Goal: Task Accomplishment & Management: Use online tool/utility

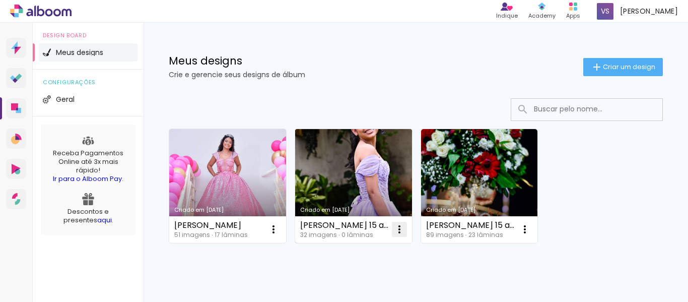
click at [399, 230] on iron-icon at bounding box center [399, 229] width 12 height 12
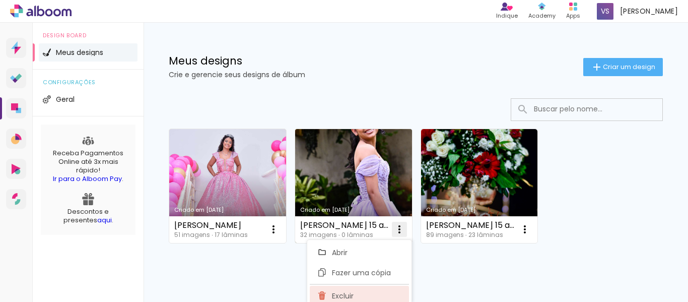
click at [354, 295] on paper-item "Excluir" at bounding box center [359, 296] width 99 height 20
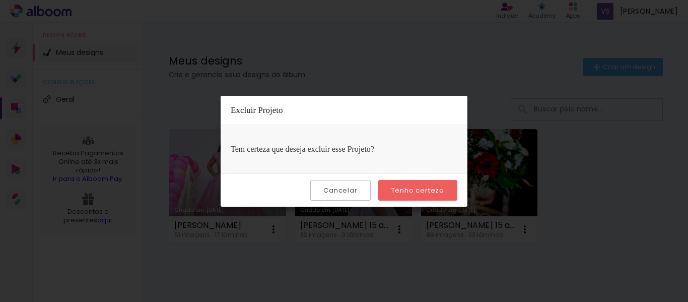
click at [0, 0] on slot "Tenho certeza" at bounding box center [0, 0] width 0 height 0
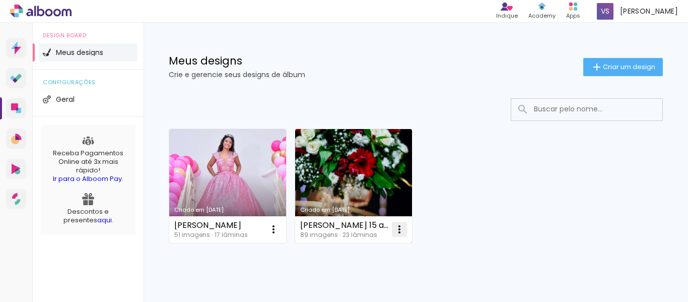
click at [398, 227] on iron-icon at bounding box center [399, 229] width 12 height 12
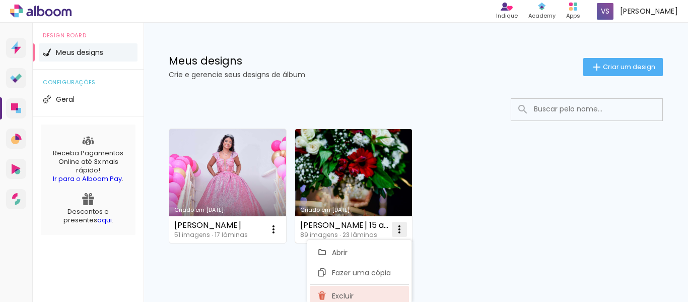
click at [345, 293] on span "Excluir" at bounding box center [343, 295] width 22 height 7
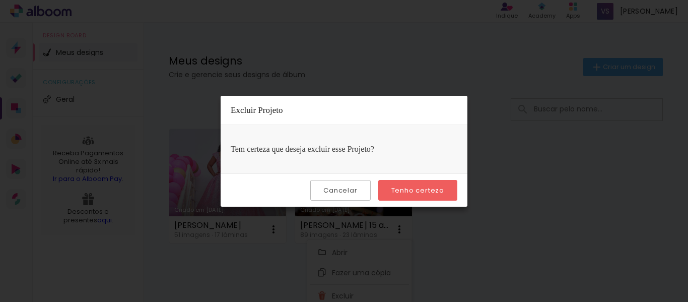
click at [0, 0] on slot "Tenho certeza" at bounding box center [0, 0] width 0 height 0
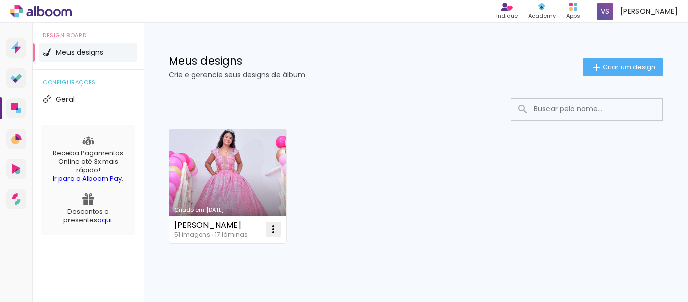
click at [270, 231] on iron-icon at bounding box center [273, 229] width 12 height 12
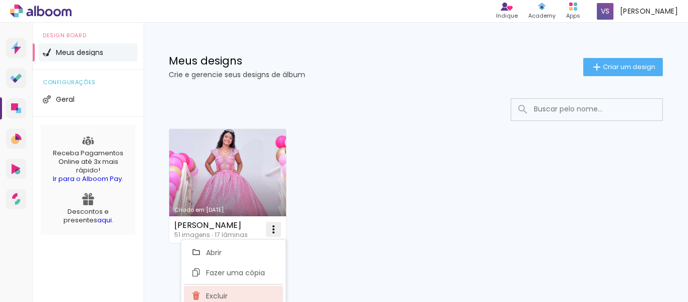
click at [238, 291] on paper-item "Excluir" at bounding box center [233, 296] width 99 height 20
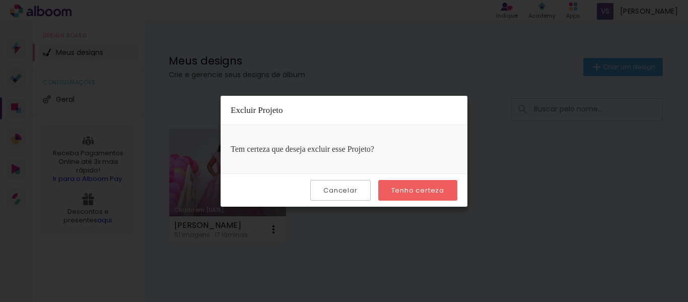
click at [0, 0] on slot "Tenho certeza" at bounding box center [0, 0] width 0 height 0
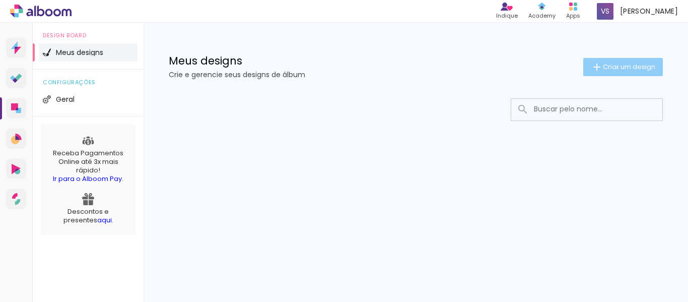
click at [616, 68] on span "Criar um design" at bounding box center [629, 66] width 52 height 7
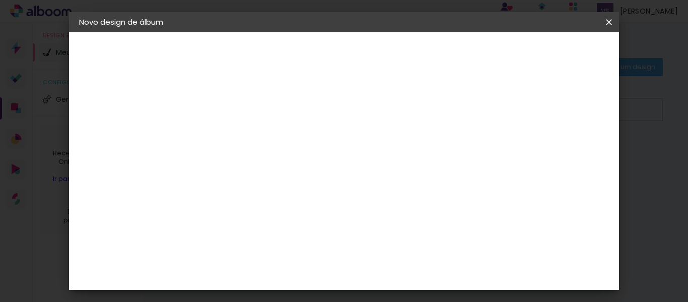
click at [244, 132] on input at bounding box center [244, 135] width 0 height 16
type input "1"
type input "[PERSON_NAME] 15 anos"
type paper-input "[PERSON_NAME] 15 anos"
click at [0, 0] on slot "Avançar" at bounding box center [0, 0] width 0 height 0
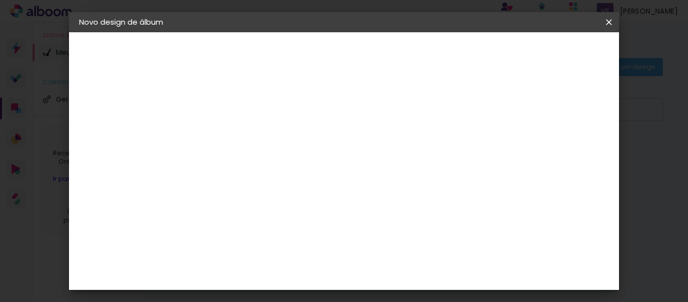
scroll to position [2640, 0]
click at [0, 0] on slot "Avançar" at bounding box center [0, 0] width 0 height 0
click at [295, 169] on iron-icon at bounding box center [289, 175] width 12 height 12
click at [428, 166] on paper-item "Padrão" at bounding box center [409, 167] width 201 height 20
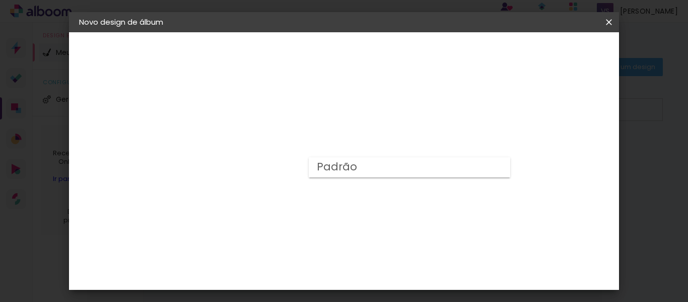
type input "Padrão"
click at [379, 169] on iron-icon at bounding box center [373, 165] width 12 height 12
click at [494, 169] on paper-item "Padrão" at bounding box center [405, 167] width 201 height 20
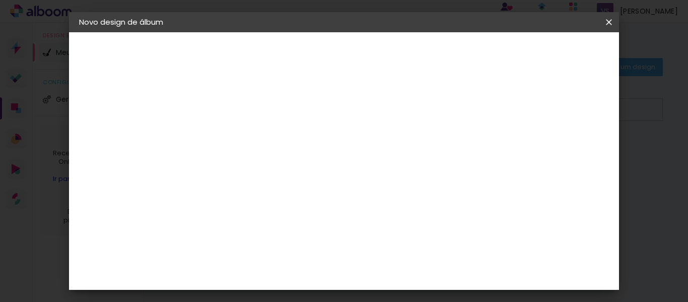
click at [0, 0] on slot "Avançar" at bounding box center [0, 0] width 0 height 0
click at [313, 110] on div at bounding box center [308, 108] width 9 height 9
type paper-checkbox "on"
click at [370, 53] on span "Iniciar design" at bounding box center [358, 57] width 23 height 14
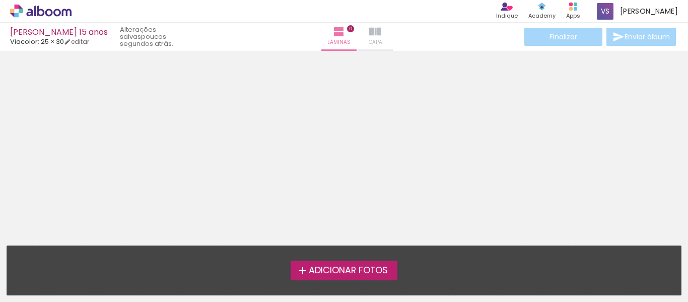
click at [369, 37] on iron-icon at bounding box center [375, 32] width 12 height 12
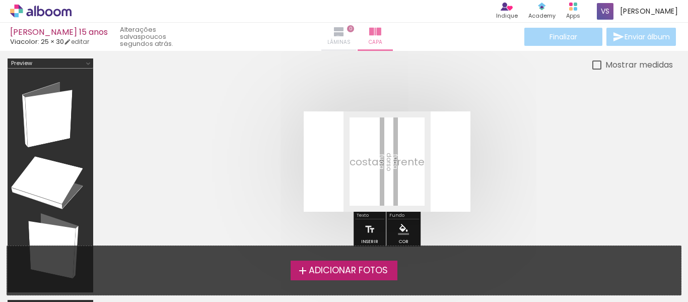
click at [333, 37] on iron-icon at bounding box center [339, 32] width 12 height 12
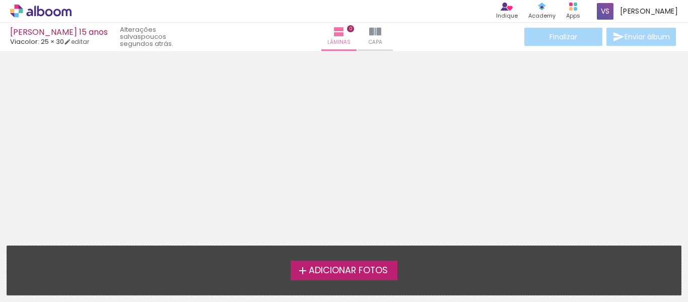
click at [353, 267] on span "Adicionar Fotos" at bounding box center [348, 270] width 79 height 9
click at [0, 0] on input "file" at bounding box center [0, 0] width 0 height 0
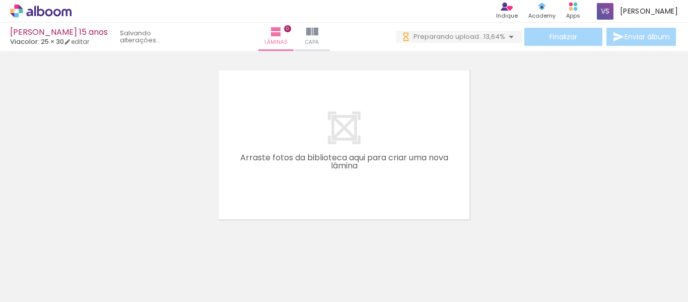
click at [349, 146] on quentale-layouter at bounding box center [344, 144] width 257 height 155
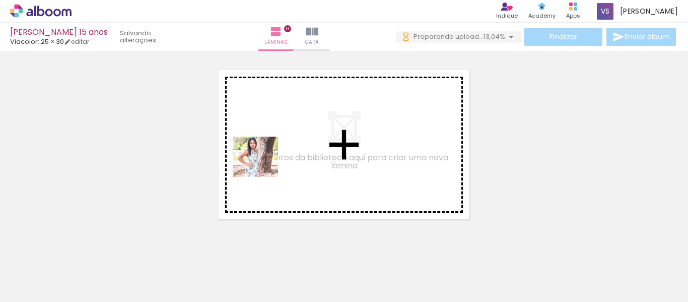
drag, startPoint x: 100, startPoint y: 271, endPoint x: 263, endPoint y: 167, distance: 193.2
click at [263, 167] on quentale-workspace at bounding box center [344, 151] width 688 height 302
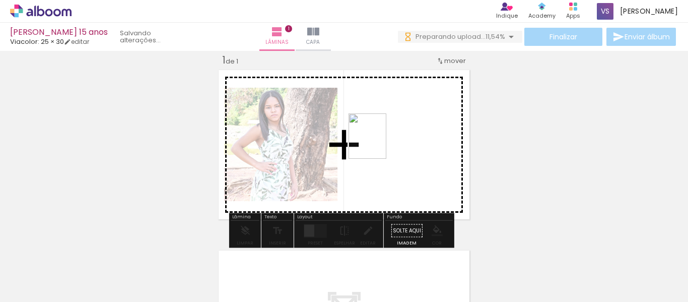
drag, startPoint x: 161, startPoint y: 267, endPoint x: 379, endPoint y: 144, distance: 250.1
click at [379, 144] on quentale-workspace at bounding box center [344, 151] width 688 height 302
drag, startPoint x: 216, startPoint y: 264, endPoint x: 425, endPoint y: 142, distance: 242.0
click at [425, 142] on quentale-workspace at bounding box center [344, 151] width 688 height 302
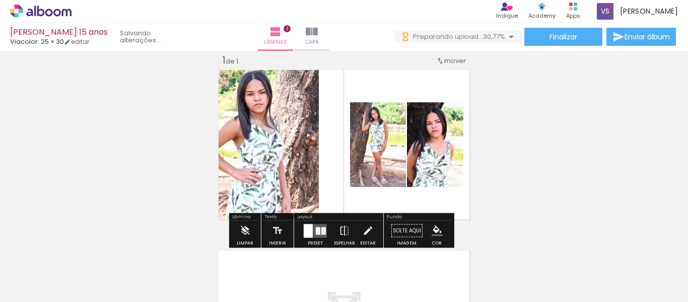
click at [318, 230] on quentale-layouter at bounding box center [315, 231] width 23 height 14
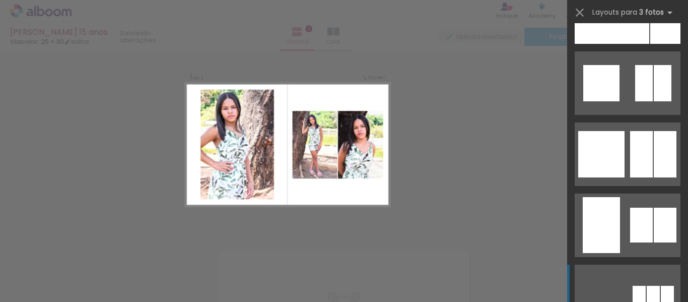
scroll to position [4734, 0]
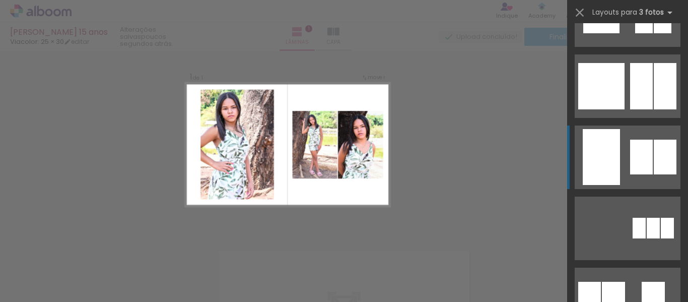
click at [645, 165] on div at bounding box center [641, 157] width 23 height 35
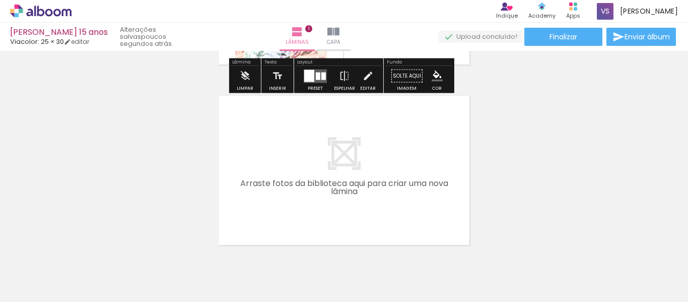
scroll to position [212, 0]
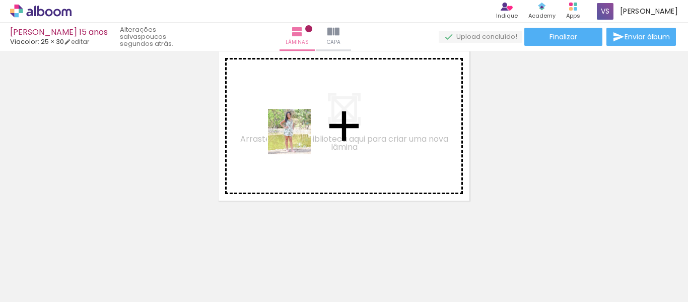
drag, startPoint x: 278, startPoint y: 266, endPoint x: 298, endPoint y: 139, distance: 128.5
click at [298, 139] on quentale-workspace at bounding box center [344, 151] width 688 height 302
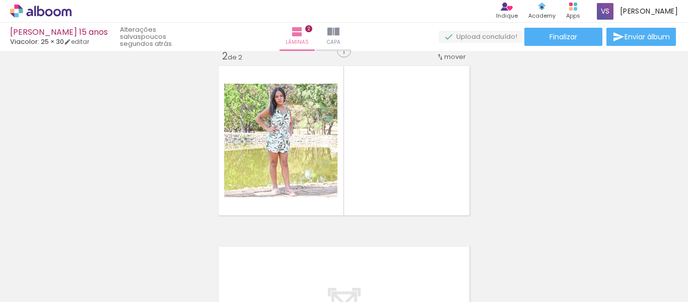
scroll to position [193, 0]
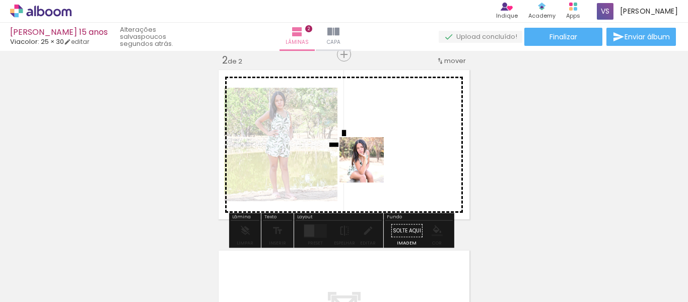
drag, startPoint x: 330, startPoint y: 260, endPoint x: 370, endPoint y: 167, distance: 101.1
click at [370, 167] on quentale-workspace at bounding box center [344, 151] width 688 height 302
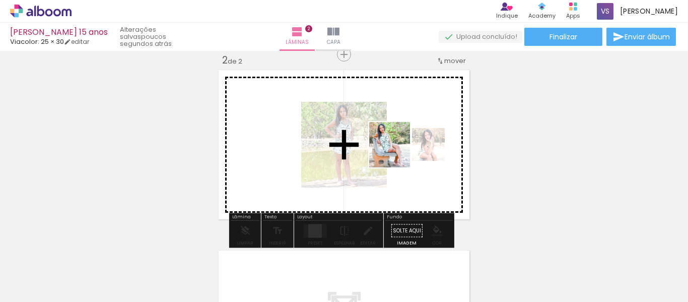
drag, startPoint x: 373, startPoint y: 267, endPoint x: 400, endPoint y: 151, distance: 119.9
click at [400, 151] on quentale-workspace at bounding box center [344, 151] width 688 height 302
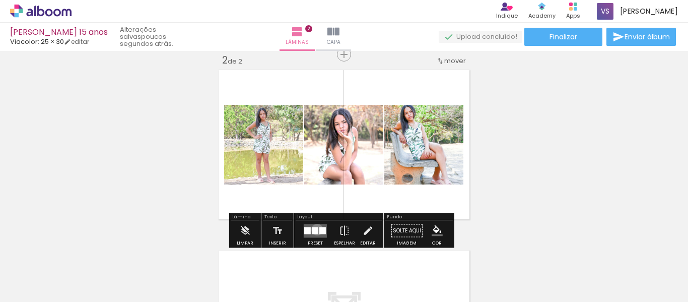
click at [315, 229] on div at bounding box center [315, 230] width 7 height 7
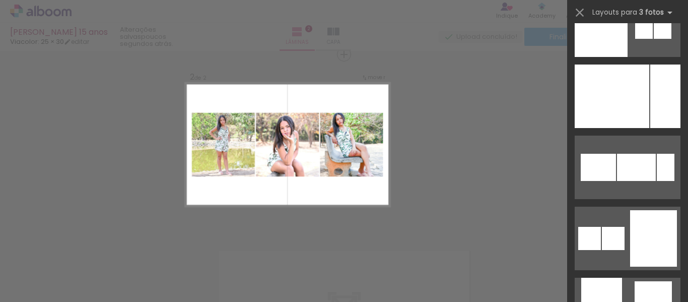
scroll to position [3284, 0]
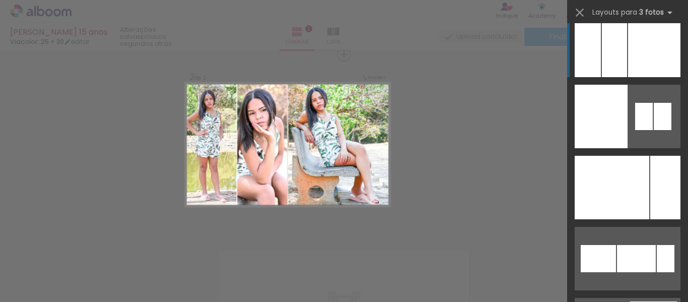
click at [642, 67] on div at bounding box center [654, 45] width 52 height 63
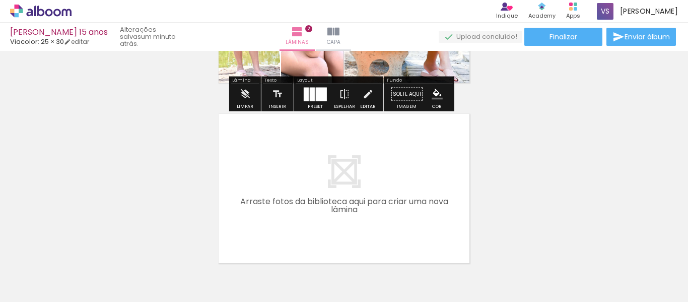
scroll to position [392, 0]
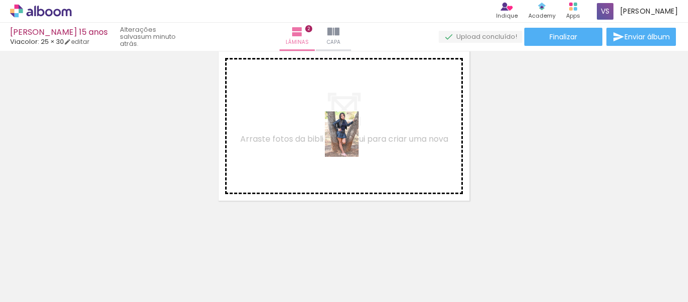
drag, startPoint x: 439, startPoint y: 233, endPoint x: 355, endPoint y: 142, distance: 124.1
click at [355, 142] on quentale-workspace at bounding box center [344, 151] width 688 height 302
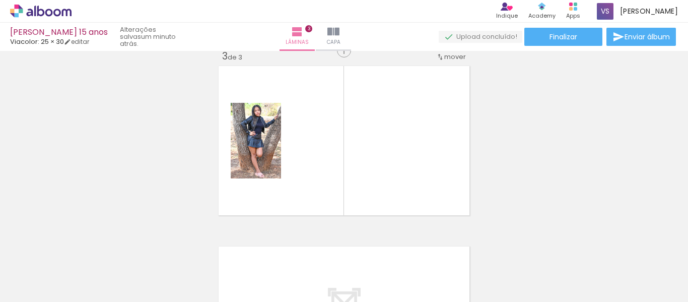
scroll to position [374, 0]
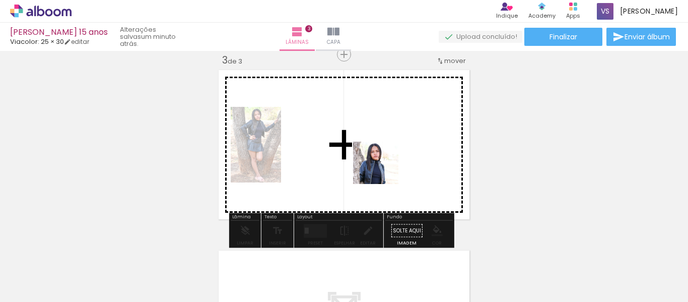
drag, startPoint x: 495, startPoint y: 260, endPoint x: 368, endPoint y: 155, distance: 165.3
click at [368, 155] on quentale-workspace at bounding box center [344, 151] width 688 height 302
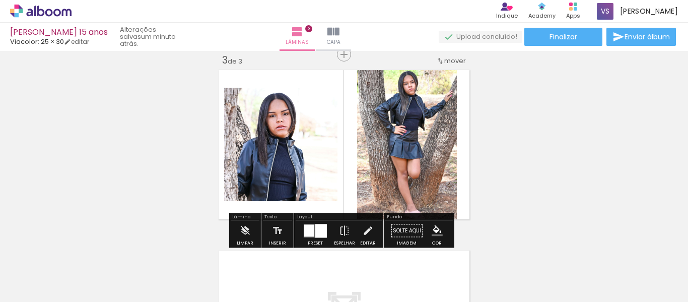
click at [317, 230] on div at bounding box center [321, 231] width 12 height 14
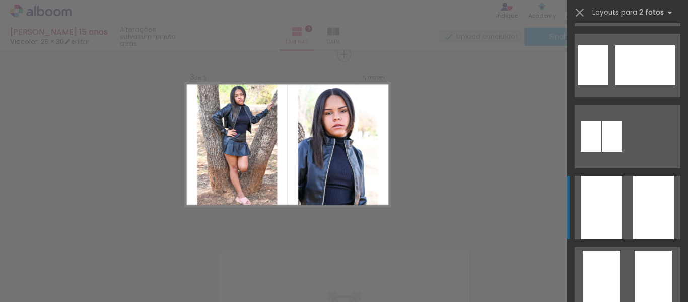
scroll to position [907, 0]
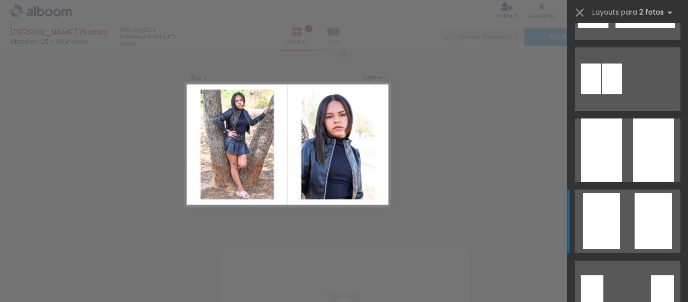
click at [639, 221] on div at bounding box center [653, 221] width 37 height 56
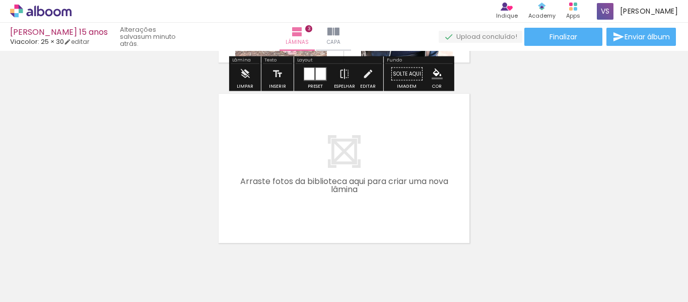
scroll to position [573, 0]
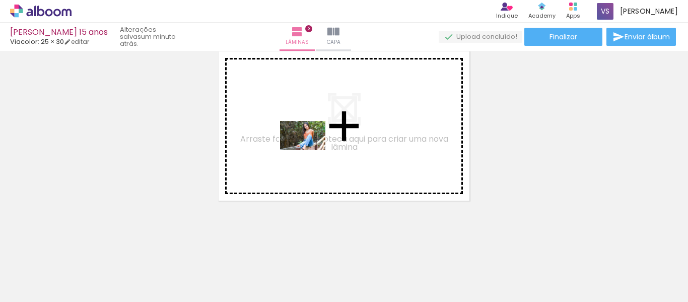
drag, startPoint x: 611, startPoint y: 273, endPoint x: 306, endPoint y: 150, distance: 329.0
click at [306, 150] on quentale-workspace at bounding box center [344, 151] width 688 height 302
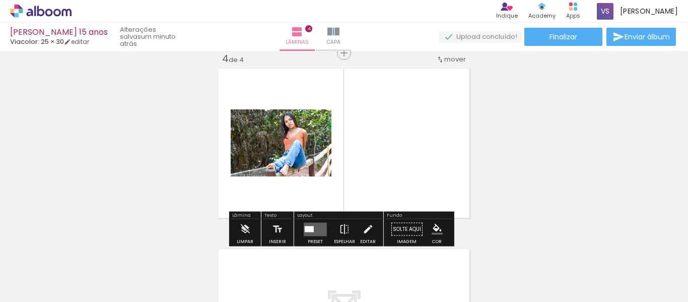
scroll to position [554, 0]
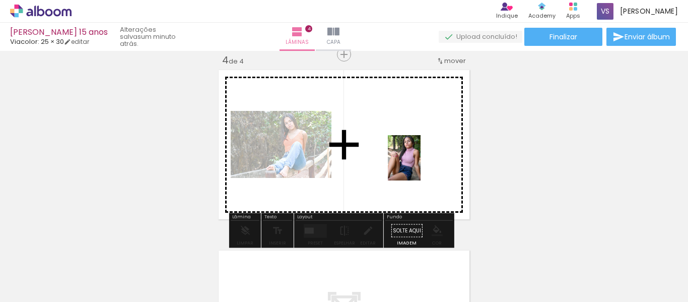
drag, startPoint x: 661, startPoint y: 276, endPoint x: 418, endPoint y: 165, distance: 266.9
click at [418, 165] on quentale-workspace at bounding box center [344, 151] width 688 height 302
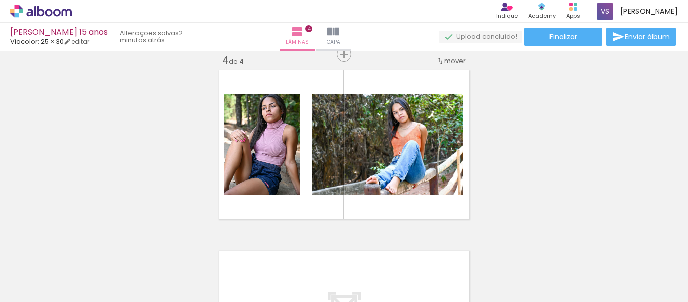
scroll to position [0, 372]
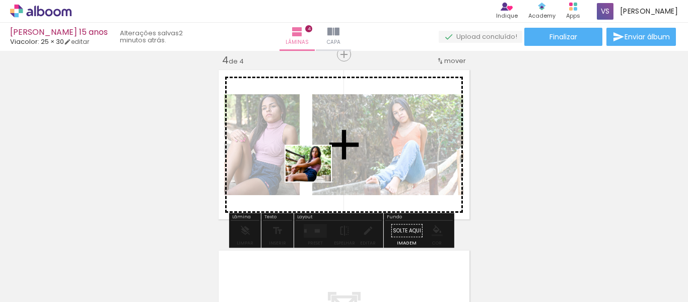
drag, startPoint x: 342, startPoint y: 267, endPoint x: 316, endPoint y: 176, distance: 95.5
click at [316, 176] on quentale-workspace at bounding box center [344, 151] width 688 height 302
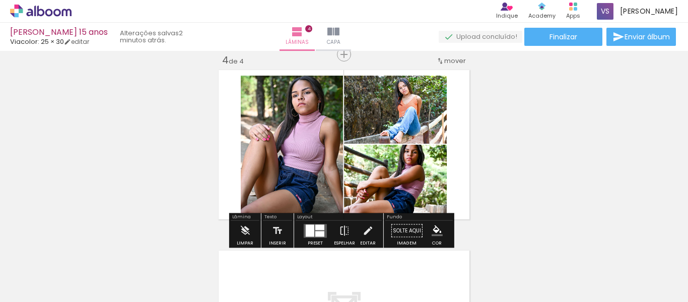
click at [403, 185] on quentale-photo at bounding box center [395, 179] width 103 height 68
click at [396, 191] on quentale-photo at bounding box center [395, 179] width 103 height 68
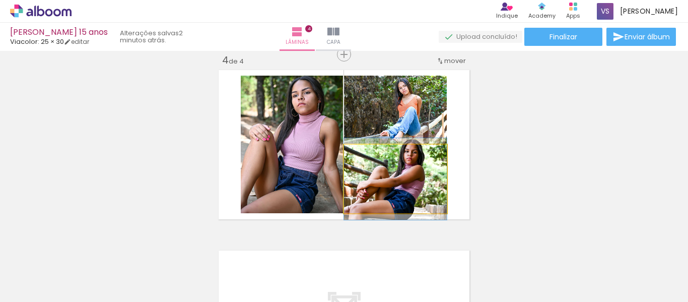
click at [396, 191] on quentale-photo at bounding box center [395, 179] width 103 height 68
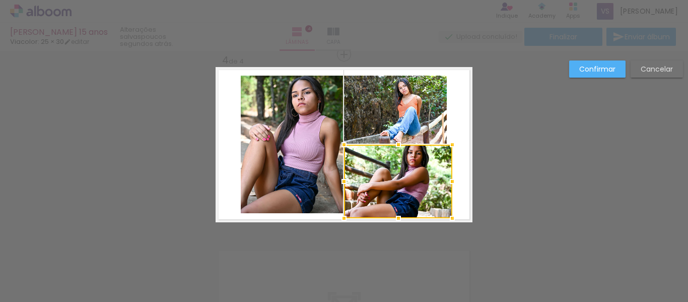
drag, startPoint x: 442, startPoint y: 212, endPoint x: 448, endPoint y: 217, distance: 7.5
click at [448, 217] on div at bounding box center [452, 218] width 20 height 20
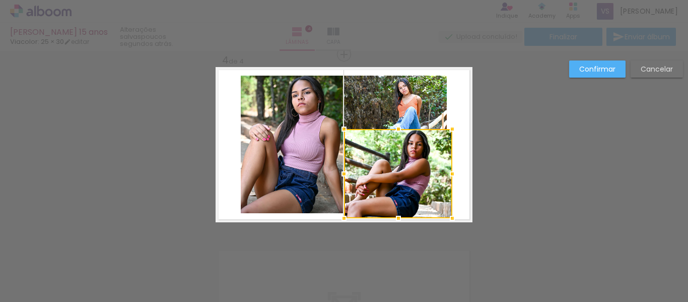
drag, startPoint x: 396, startPoint y: 146, endPoint x: 397, endPoint y: 130, distance: 15.7
click at [397, 130] on div at bounding box center [398, 129] width 20 height 20
click at [0, 0] on slot "Confirmar" at bounding box center [0, 0] width 0 height 0
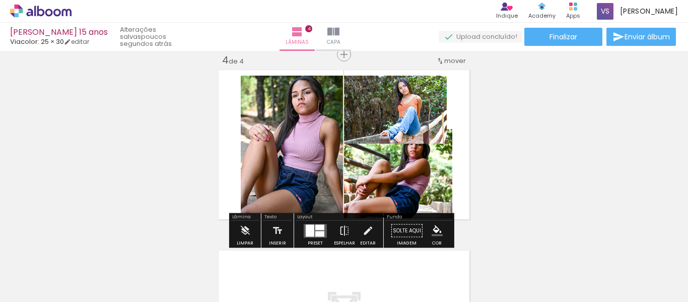
click at [421, 109] on quentale-photo at bounding box center [395, 110] width 103 height 68
click at [427, 123] on quentale-photo at bounding box center [395, 110] width 103 height 68
click at [427, 134] on quentale-photo at bounding box center [395, 110] width 103 height 68
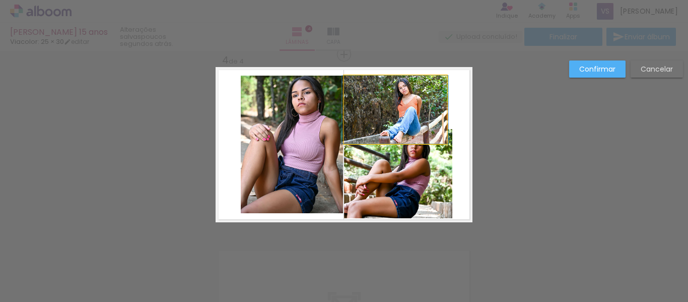
click at [428, 121] on quentale-photo at bounding box center [395, 110] width 103 height 68
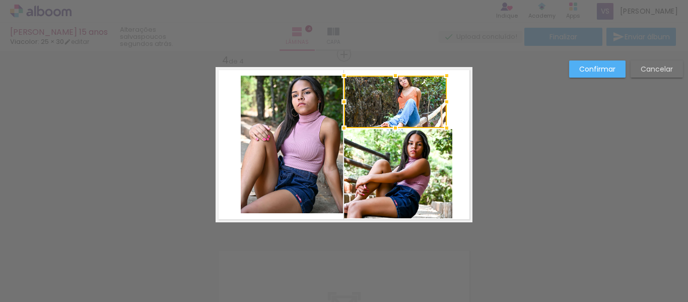
drag, startPoint x: 396, startPoint y: 143, endPoint x: 408, endPoint y: 127, distance: 19.4
click at [408, 127] on div at bounding box center [395, 102] width 103 height 52
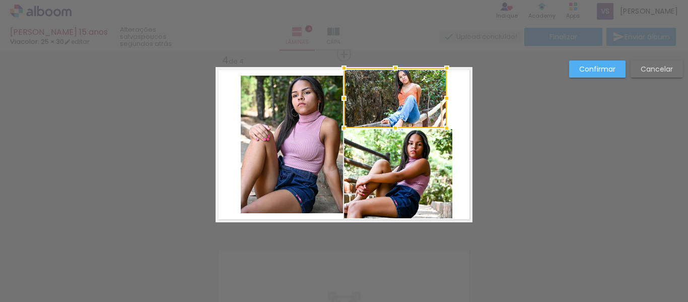
click at [393, 70] on div at bounding box center [395, 68] width 20 height 20
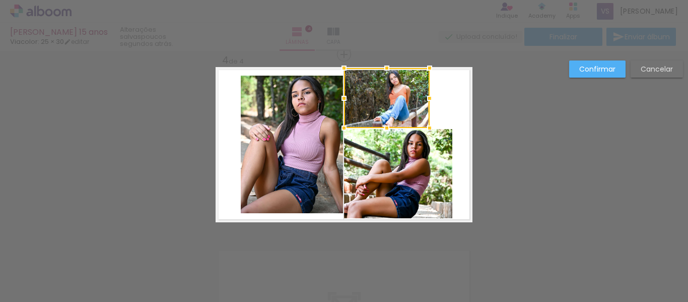
drag, startPoint x: 442, startPoint y: 101, endPoint x: 425, endPoint y: 100, distance: 17.1
click at [425, 100] on div at bounding box center [430, 98] width 20 height 20
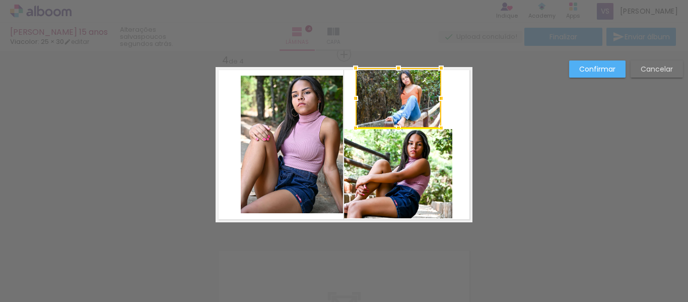
drag, startPoint x: 388, startPoint y: 99, endPoint x: 400, endPoint y: 98, distance: 12.2
click at [400, 98] on div at bounding box center [399, 98] width 86 height 60
click at [0, 0] on slot "Confirmar" at bounding box center [0, 0] width 0 height 0
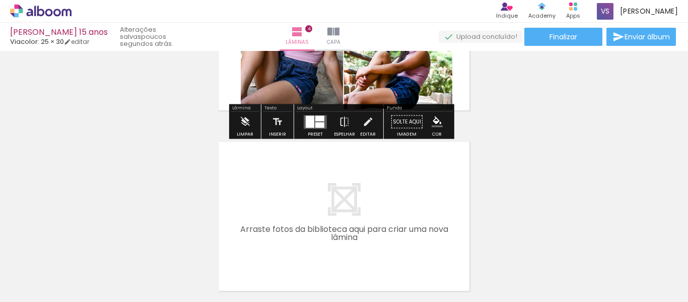
scroll to position [604, 0]
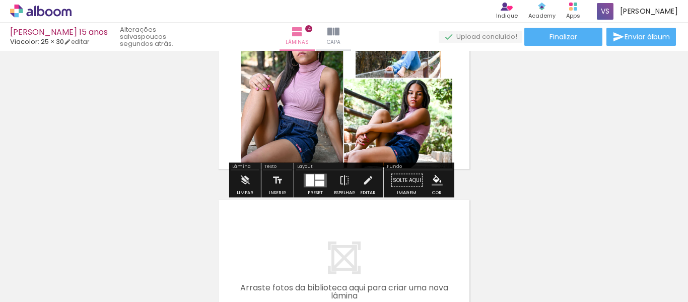
click at [390, 122] on quentale-photo at bounding box center [398, 123] width 108 height 89
click at [387, 118] on quentale-photo at bounding box center [398, 123] width 108 height 89
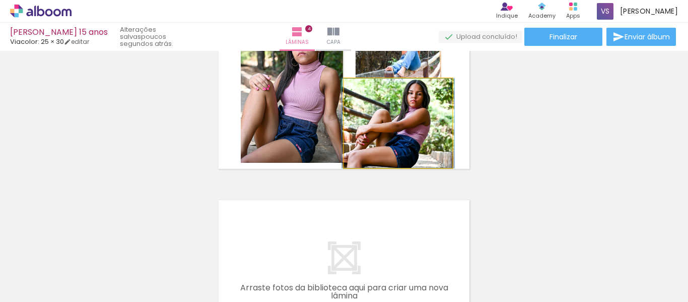
click at [387, 118] on quentale-photo at bounding box center [398, 123] width 108 height 89
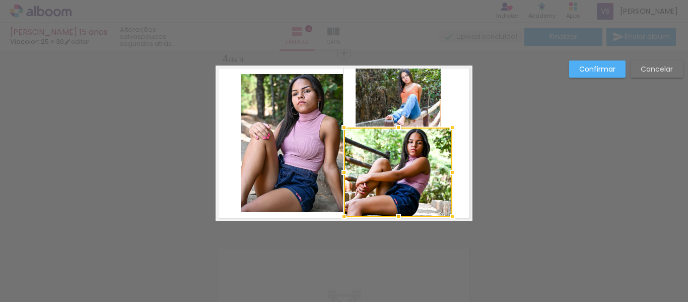
scroll to position [554, 0]
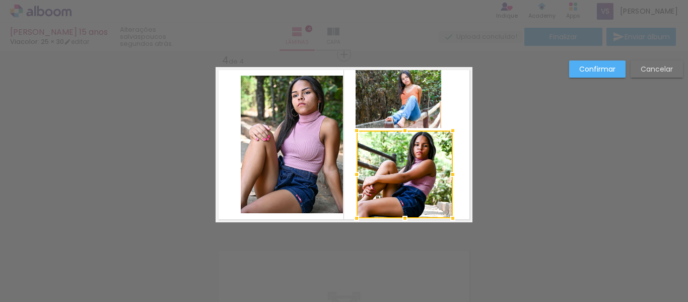
drag, startPoint x: 343, startPoint y: 132, endPoint x: 355, endPoint y: 135, distance: 12.0
click at [355, 135] on div at bounding box center [357, 130] width 20 height 20
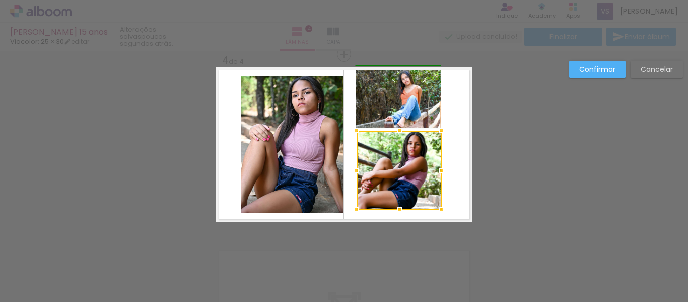
drag, startPoint x: 449, startPoint y: 220, endPoint x: 443, endPoint y: 212, distance: 10.8
click at [443, 212] on div at bounding box center [442, 209] width 20 height 20
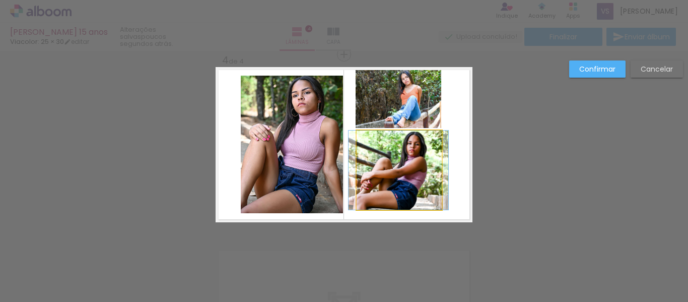
drag, startPoint x: 415, startPoint y: 190, endPoint x: 415, endPoint y: 195, distance: 5.1
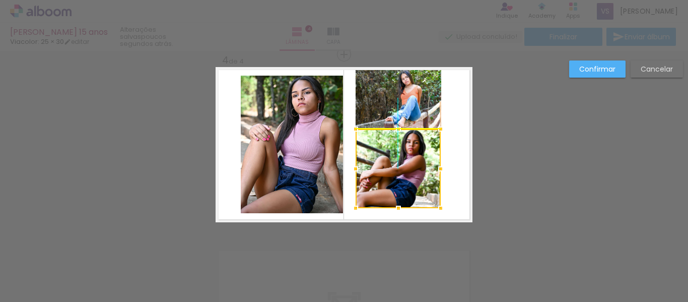
drag, startPoint x: 403, startPoint y: 188, endPoint x: 401, endPoint y: 196, distance: 8.4
click at [401, 196] on div at bounding box center [398, 168] width 85 height 79
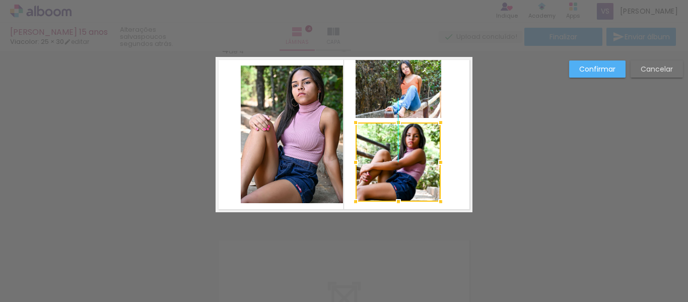
click at [388, 138] on div at bounding box center [398, 161] width 85 height 79
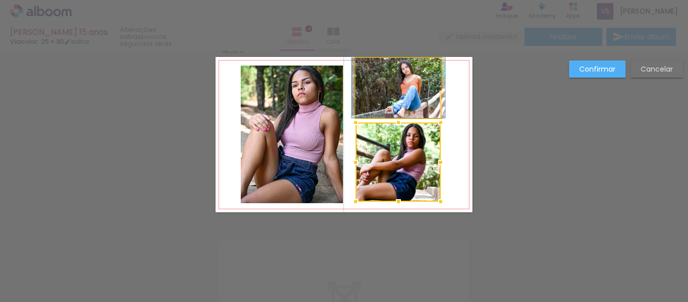
click at [394, 92] on quentale-photo at bounding box center [399, 88] width 86 height 60
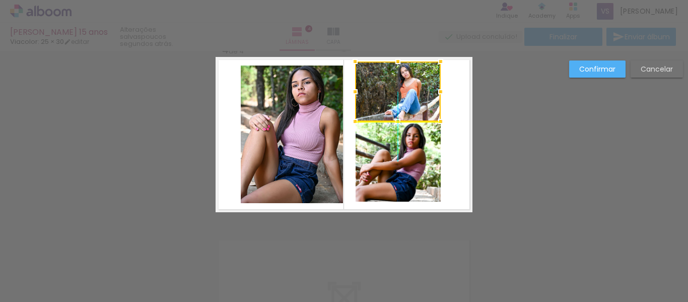
click at [394, 95] on div at bounding box center [398, 91] width 86 height 60
click at [0, 0] on slot "Confirmar" at bounding box center [0, 0] width 0 height 0
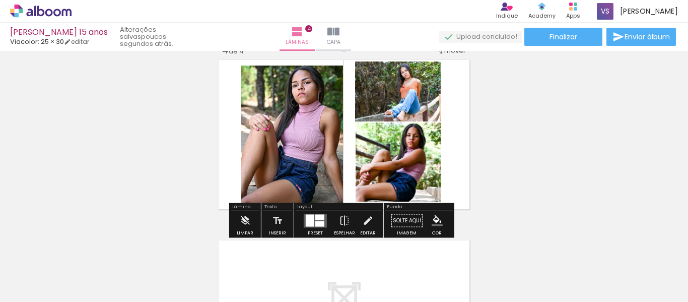
click at [395, 156] on quentale-photo at bounding box center [398, 161] width 85 height 79
click at [409, 167] on quentale-photo at bounding box center [398, 161] width 85 height 79
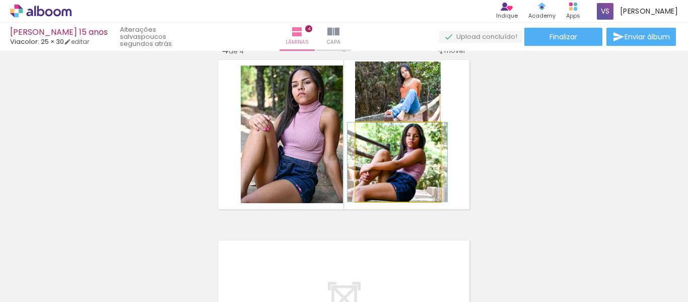
click at [409, 167] on quentale-photo at bounding box center [398, 161] width 85 height 79
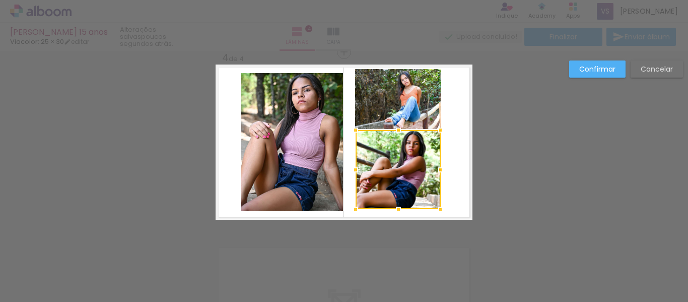
scroll to position [554, 0]
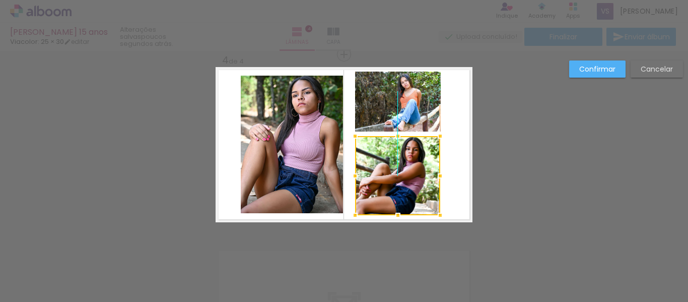
click at [398, 147] on div at bounding box center [397, 175] width 85 height 79
click at [396, 112] on quentale-photo at bounding box center [398, 102] width 86 height 60
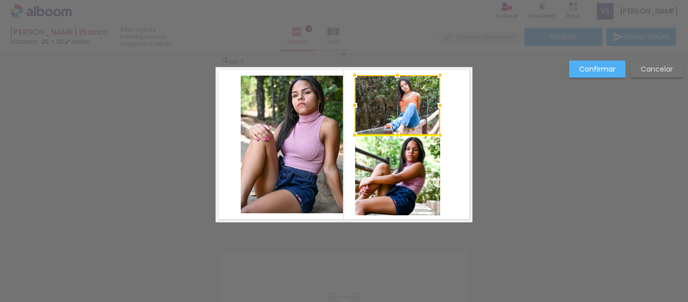
click at [396, 114] on div at bounding box center [398, 105] width 86 height 60
click at [0, 0] on slot "Confirmar" at bounding box center [0, 0] width 0 height 0
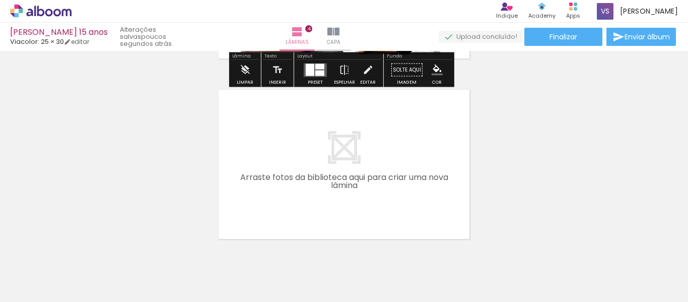
scroll to position [753, 0]
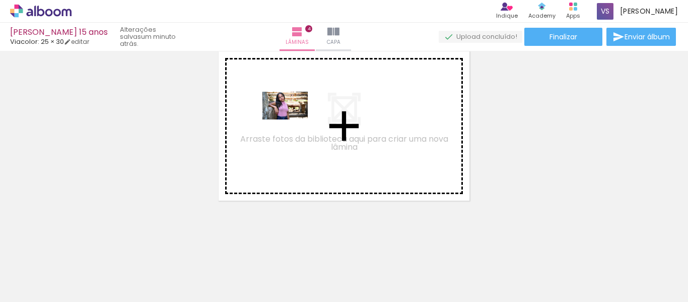
drag, startPoint x: 415, startPoint y: 264, endPoint x: 293, endPoint y: 122, distance: 187.5
click at [293, 122] on quentale-workspace at bounding box center [344, 151] width 688 height 302
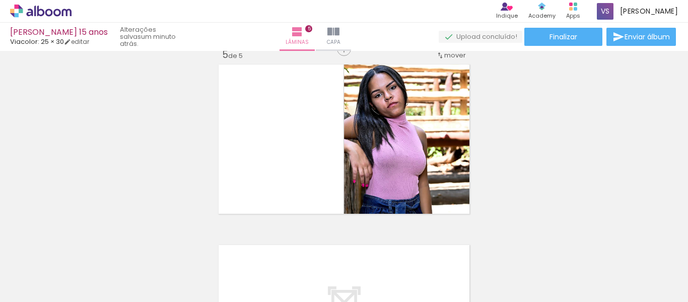
scroll to position [734, 0]
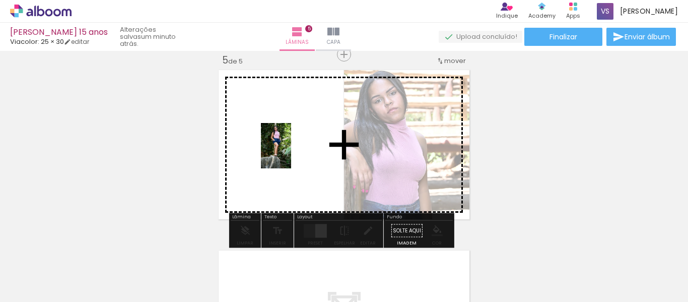
drag, startPoint x: 466, startPoint y: 275, endPoint x: 291, endPoint y: 153, distance: 213.5
click at [291, 153] on quentale-workspace at bounding box center [344, 151] width 688 height 302
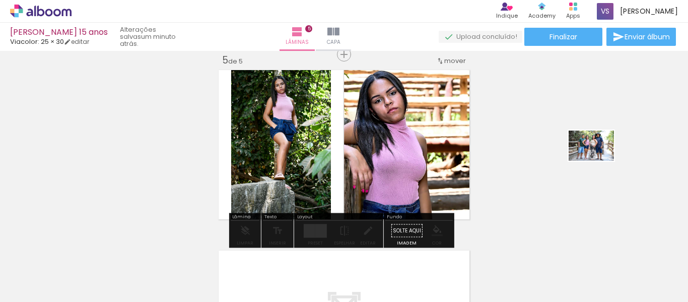
drag, startPoint x: 519, startPoint y: 269, endPoint x: 599, endPoint y: 161, distance: 134.8
click at [599, 161] on quentale-workspace at bounding box center [344, 151] width 688 height 302
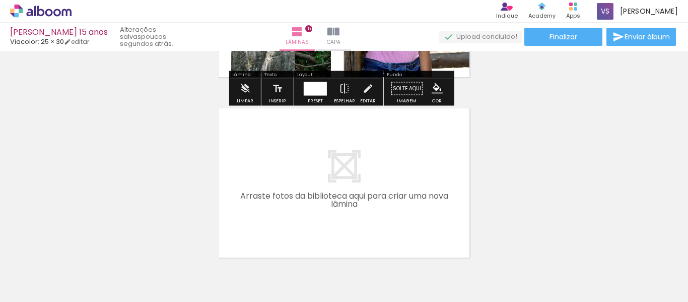
scroll to position [933, 0]
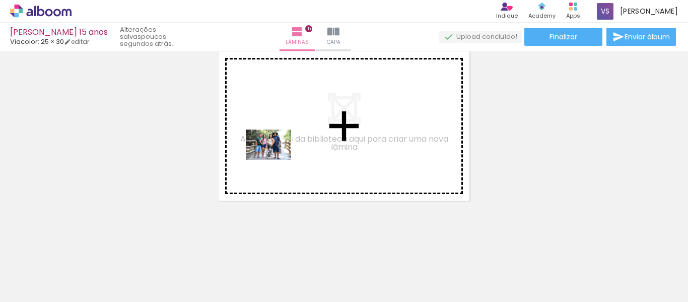
drag, startPoint x: 213, startPoint y: 270, endPoint x: 276, endPoint y: 160, distance: 127.4
click at [276, 160] on quentale-workspace at bounding box center [344, 151] width 688 height 302
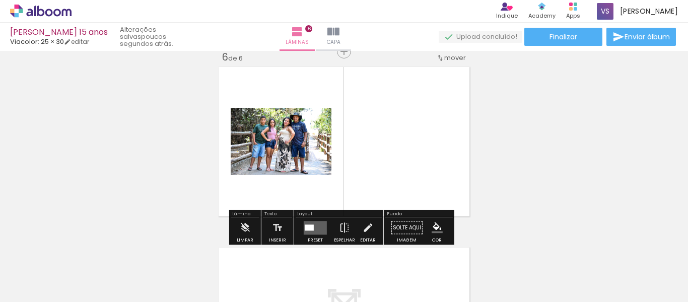
scroll to position [915, 0]
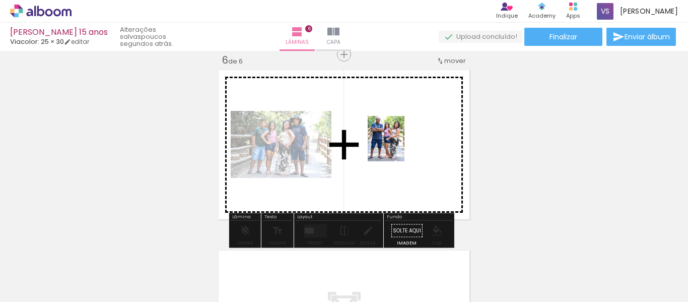
drag, startPoint x: 270, startPoint y: 266, endPoint x: 398, endPoint y: 146, distance: 175.3
click at [398, 146] on quentale-workspace at bounding box center [344, 151] width 688 height 302
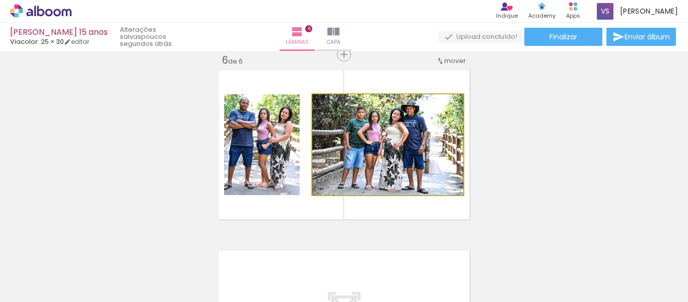
drag, startPoint x: 322, startPoint y: 136, endPoint x: 320, endPoint y: 130, distance: 6.1
click at [322, 136] on quentale-photo at bounding box center [387, 144] width 151 height 101
click at [322, 141] on quentale-photo at bounding box center [387, 144] width 151 height 101
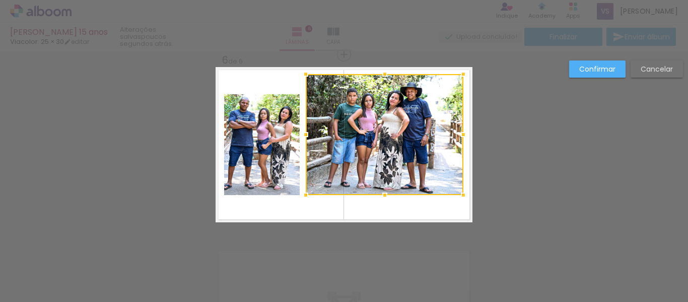
drag, startPoint x: 308, startPoint y: 93, endPoint x: 304, endPoint y: 76, distance: 17.2
click at [304, 76] on div at bounding box center [306, 74] width 20 height 20
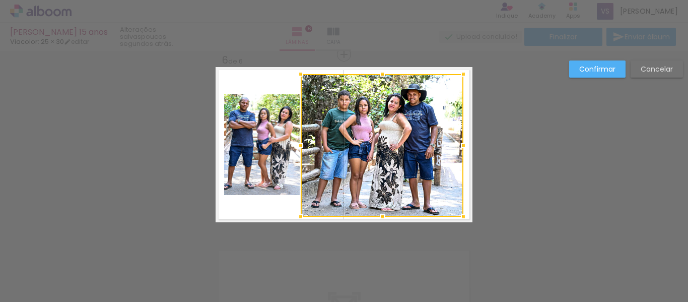
drag, startPoint x: 304, startPoint y: 193, endPoint x: 299, endPoint y: 215, distance: 22.2
click at [299, 215] on div at bounding box center [301, 217] width 20 height 20
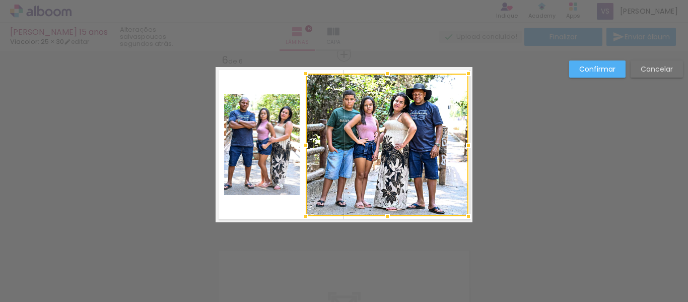
drag, startPoint x: 340, startPoint y: 165, endPoint x: 345, endPoint y: 166, distance: 5.1
click at [345, 166] on div at bounding box center [387, 145] width 163 height 143
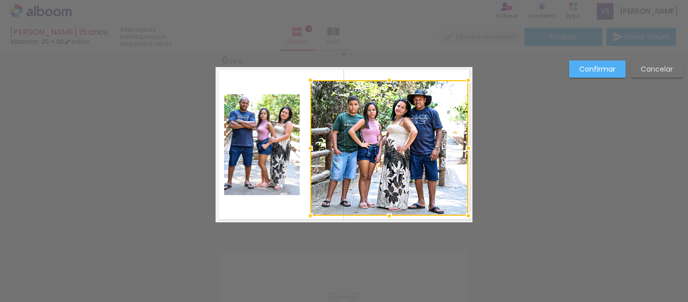
drag, startPoint x: 305, startPoint y: 73, endPoint x: 309, endPoint y: 78, distance: 6.8
click at [309, 78] on div at bounding box center [310, 80] width 20 height 20
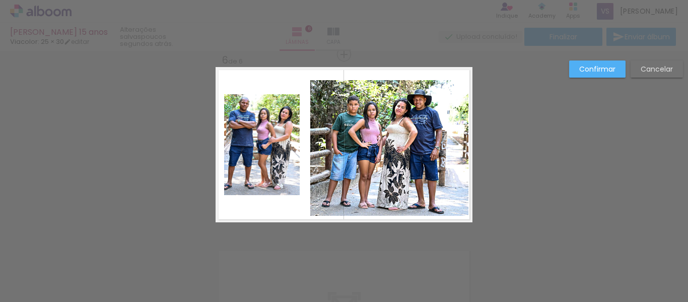
click at [459, 208] on quentale-photo at bounding box center [389, 147] width 158 height 135
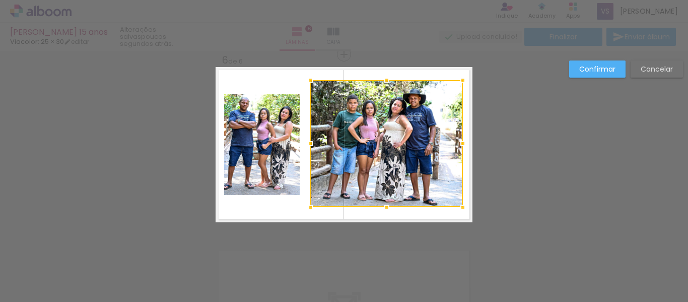
drag, startPoint x: 463, startPoint y: 215, endPoint x: 458, endPoint y: 206, distance: 10.2
click at [458, 206] on div at bounding box center [463, 207] width 20 height 20
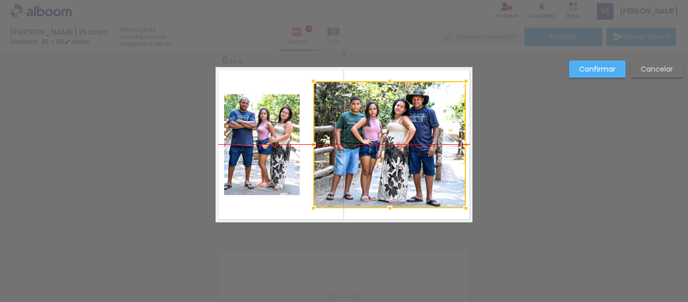
click at [395, 164] on div at bounding box center [389, 144] width 153 height 127
click at [274, 131] on quentale-photo at bounding box center [262, 144] width 76 height 101
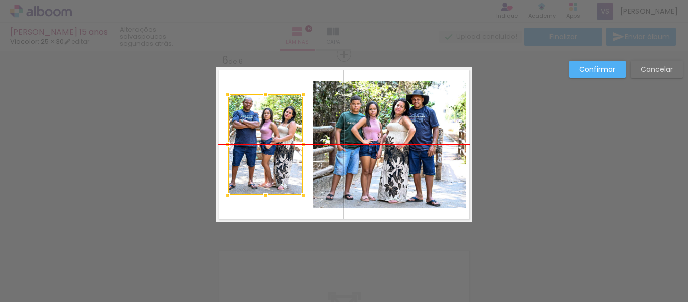
click at [274, 132] on div at bounding box center [266, 144] width 76 height 101
click at [0, 0] on slot "Confirmar" at bounding box center [0, 0] width 0 height 0
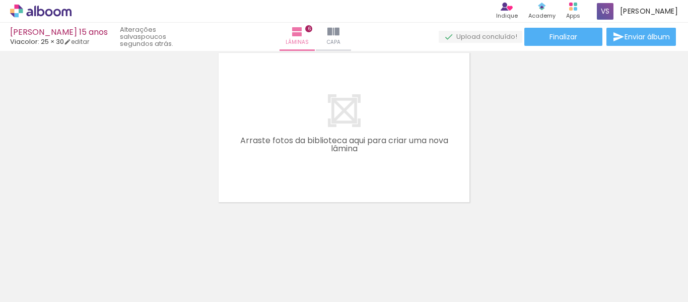
scroll to position [1114, 0]
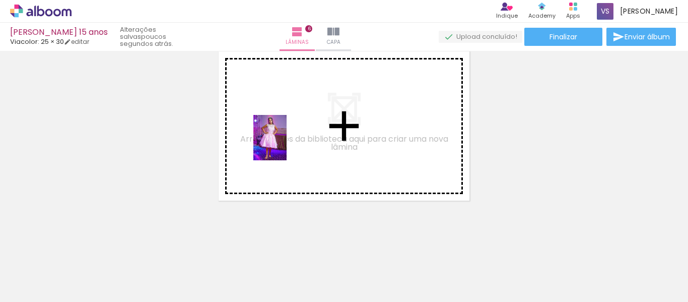
drag, startPoint x: 333, startPoint y: 270, endPoint x: 284, endPoint y: 145, distance: 134.5
click at [284, 145] on quentale-workspace at bounding box center [344, 151] width 688 height 302
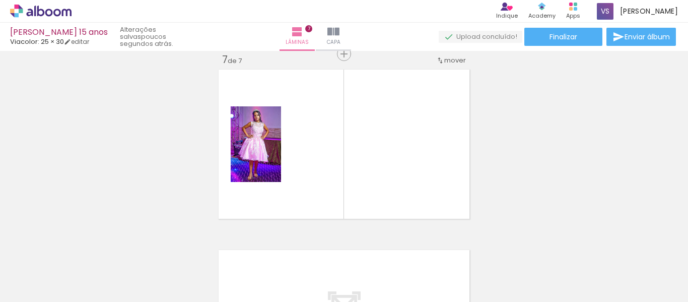
scroll to position [1095, 0]
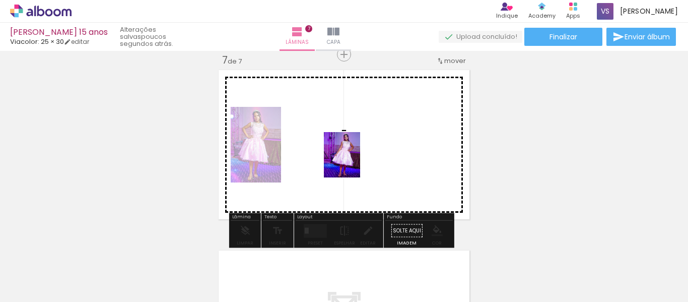
drag, startPoint x: 396, startPoint y: 267, endPoint x: 339, endPoint y: 157, distance: 124.1
click at [338, 134] on quentale-workspace at bounding box center [344, 151] width 688 height 302
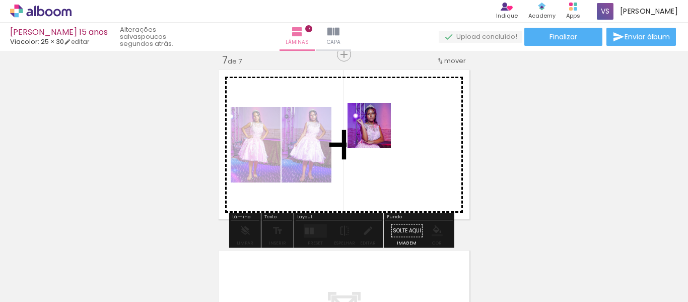
drag, startPoint x: 436, startPoint y: 260, endPoint x: 378, endPoint y: 133, distance: 139.5
click at [378, 133] on quentale-workspace at bounding box center [344, 151] width 688 height 302
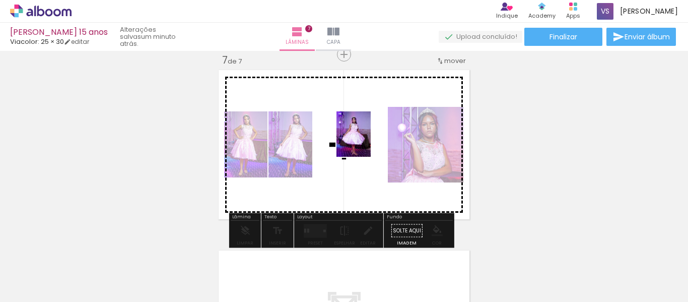
drag, startPoint x: 502, startPoint y: 269, endPoint x: 365, endPoint y: 139, distance: 189.5
click at [365, 139] on quentale-workspace at bounding box center [344, 151] width 688 height 302
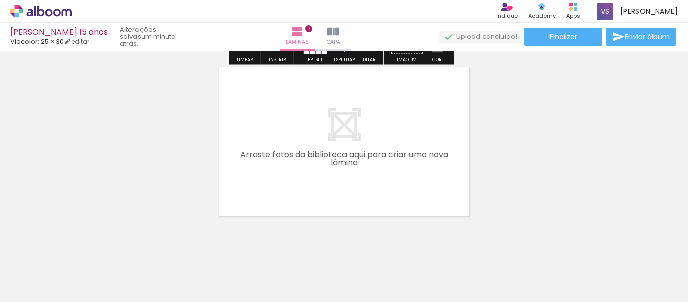
scroll to position [1294, 0]
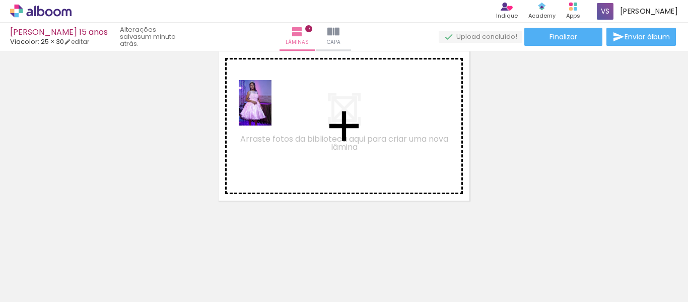
drag, startPoint x: 553, startPoint y: 262, endPoint x: 269, endPoint y: 110, distance: 321.8
click at [269, 110] on quentale-workspace at bounding box center [344, 151] width 688 height 302
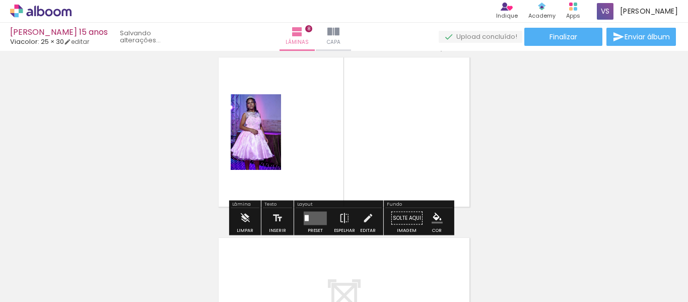
scroll to position [1275, 0]
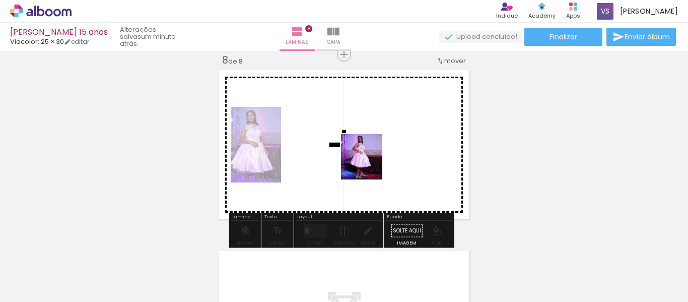
drag, startPoint x: 618, startPoint y: 277, endPoint x: 371, endPoint y: 164, distance: 272.0
click at [371, 164] on quentale-workspace at bounding box center [344, 151] width 688 height 302
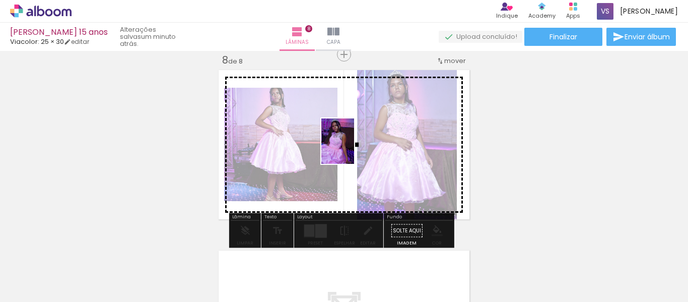
drag, startPoint x: 664, startPoint y: 281, endPoint x: 352, endPoint y: 149, distance: 339.0
click at [352, 149] on quentale-workspace at bounding box center [344, 151] width 688 height 302
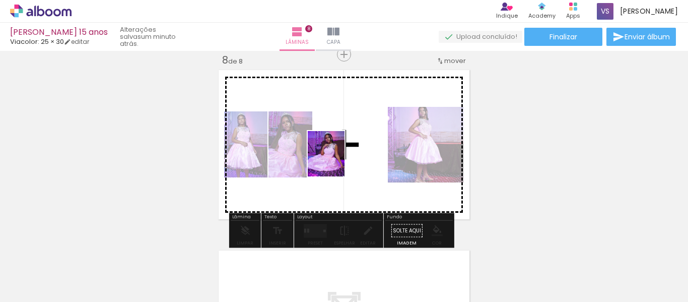
drag, startPoint x: 360, startPoint y: 275, endPoint x: 338, endPoint y: 161, distance: 116.0
click at [338, 161] on quentale-workspace at bounding box center [344, 151] width 688 height 302
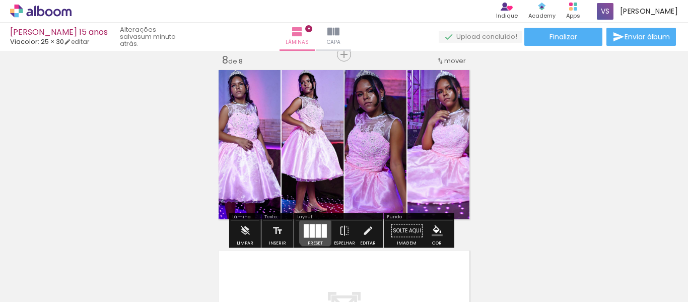
click at [316, 232] on div at bounding box center [318, 231] width 5 height 14
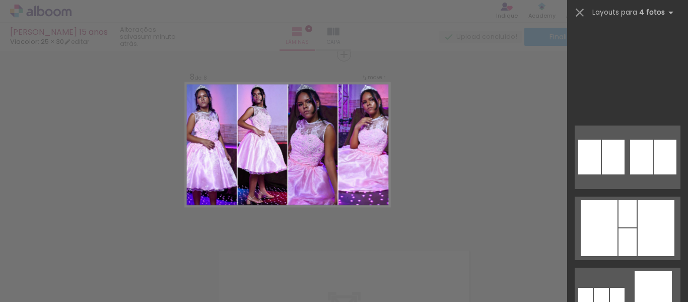
scroll to position [1730, 0]
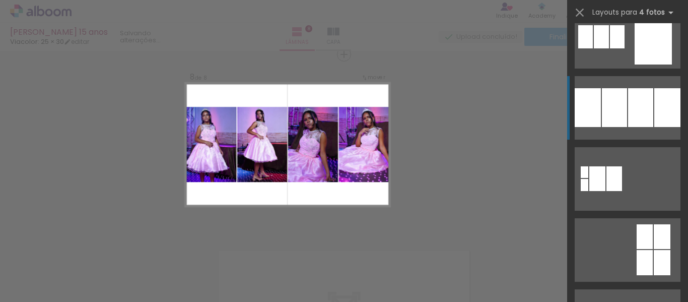
scroll to position [0, 1041]
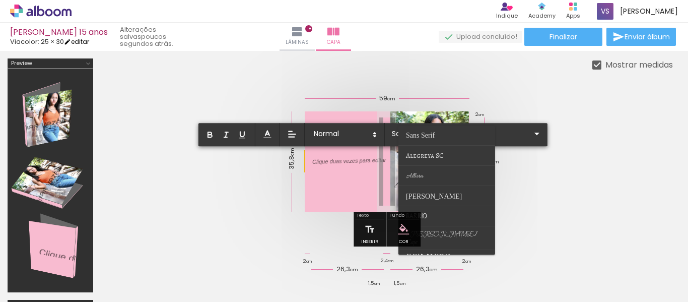
click at [80, 41] on link "editar" at bounding box center [76, 41] width 25 height 9
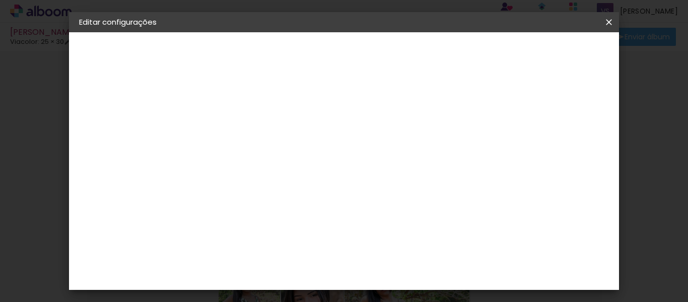
click at [609, 23] on iron-icon at bounding box center [609, 22] width 12 height 10
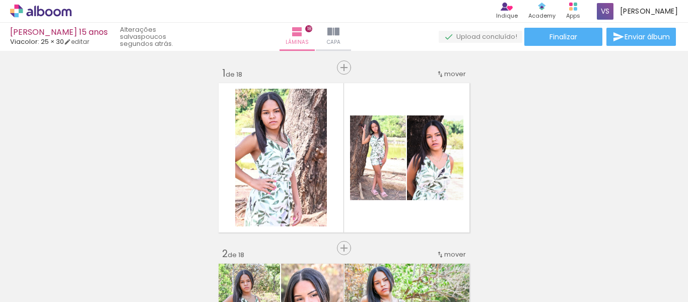
type input "JPG"
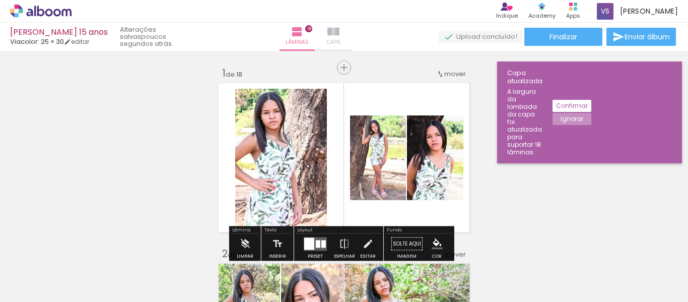
click at [340, 40] on span "Capa" at bounding box center [334, 42] width 14 height 9
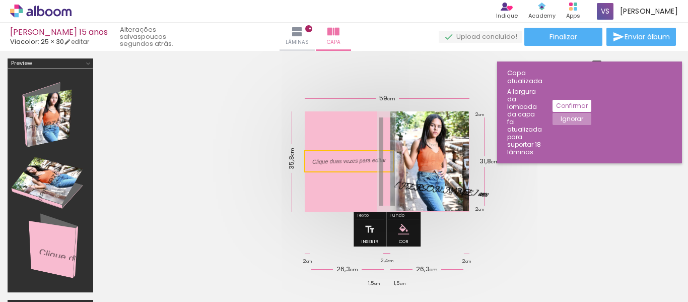
click at [0, 0] on slot "Ignorar" at bounding box center [0, 0] width 0 height 0
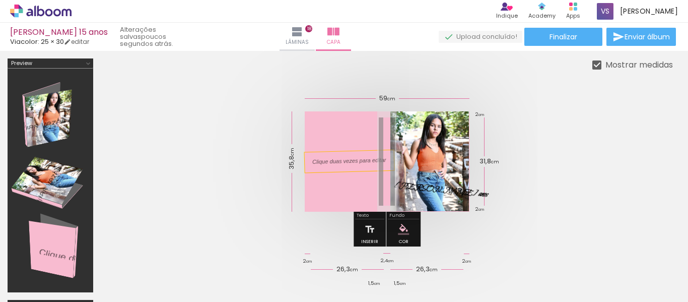
click at [350, 159] on p at bounding box center [356, 161] width 89 height 10
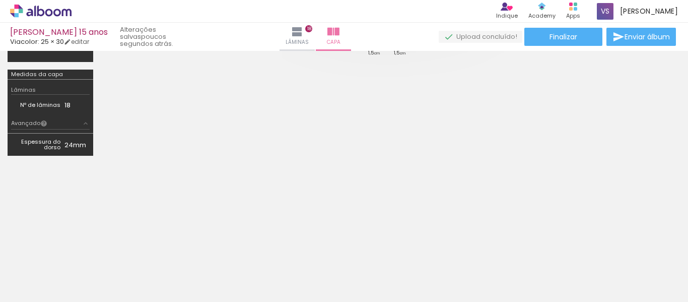
scroll to position [29, 0]
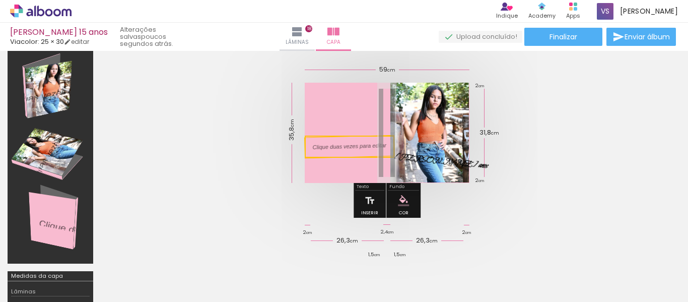
drag, startPoint x: 357, startPoint y: 137, endPoint x: 252, endPoint y: 151, distance: 105.7
click at [252, 151] on quentale-cover-editor at bounding box center [387, 197] width 572 height 335
drag, startPoint x: 49, startPoint y: 160, endPoint x: 75, endPoint y: 167, distance: 27.3
click at [75, 167] on div at bounding box center [50, 151] width 79 height 217
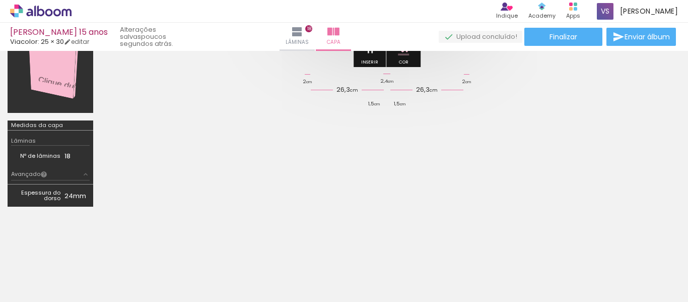
scroll to position [180, 0]
click at [50, 79] on div at bounding box center [50, 0] width 79 height 217
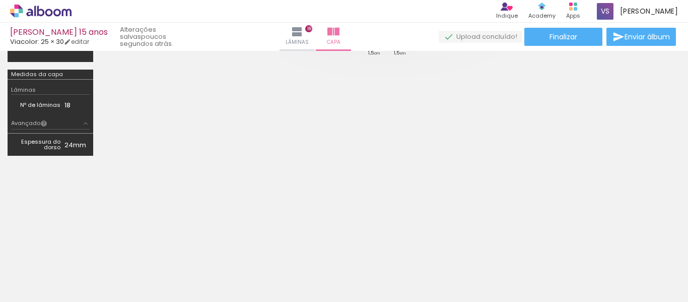
scroll to position [29, 0]
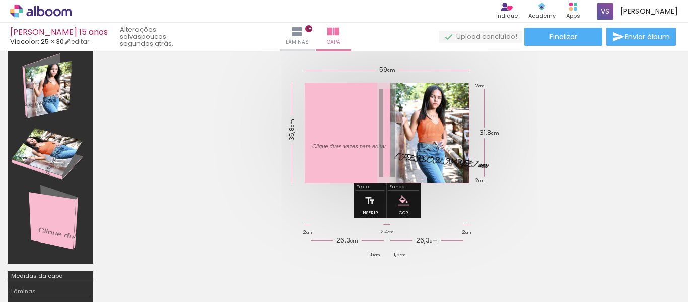
drag, startPoint x: 339, startPoint y: 144, endPoint x: 271, endPoint y: 125, distance: 70.9
click at [259, 128] on quentale-cover at bounding box center [387, 133] width 492 height 100
drag, startPoint x: 455, startPoint y: 162, endPoint x: 584, endPoint y: 127, distance: 133.5
click at [584, 127] on quentale-cover at bounding box center [387, 133] width 492 height 100
drag, startPoint x: 444, startPoint y: 162, endPoint x: 556, endPoint y: 145, distance: 113.6
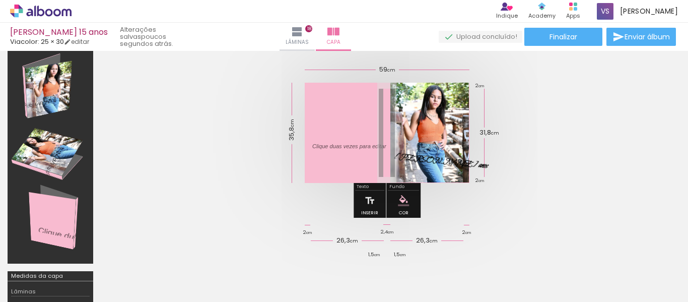
click at [556, 145] on quentale-cover at bounding box center [387, 133] width 492 height 100
click at [418, 160] on em "Maria Eduarda XV anos" at bounding box center [440, 161] width 94 height 20
click at [443, 113] on quentale-layouter at bounding box center [387, 133] width 165 height 100
click at [524, 180] on quentale-cover at bounding box center [387, 133] width 492 height 100
drag, startPoint x: 428, startPoint y: 173, endPoint x: 519, endPoint y: 152, distance: 93.1
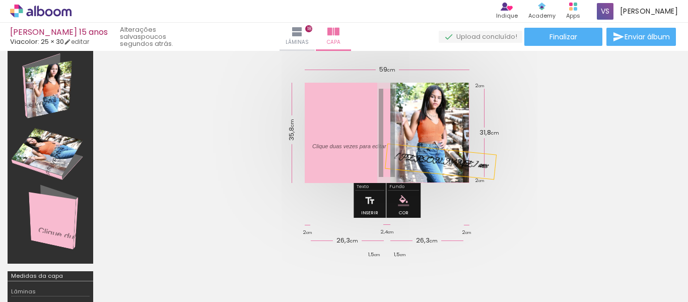
click at [533, 161] on quentale-cover at bounding box center [387, 133] width 492 height 100
click at [433, 133] on div "Largura Cor" at bounding box center [437, 139] width 18 height 15
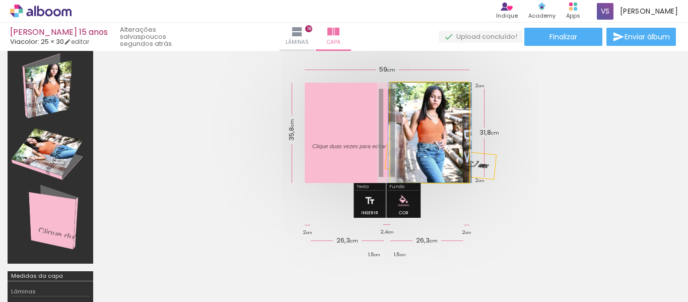
click at [396, 121] on quentale-photo at bounding box center [429, 133] width 79 height 100
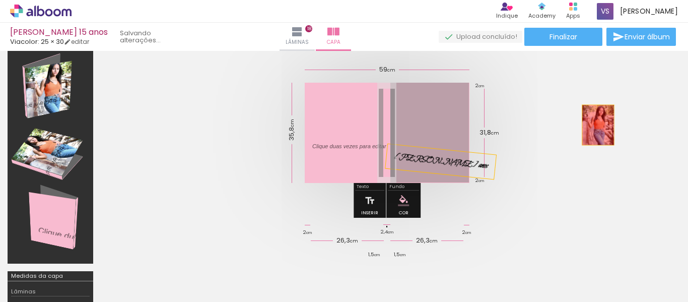
drag, startPoint x: 399, startPoint y: 120, endPoint x: 598, endPoint y: 125, distance: 198.5
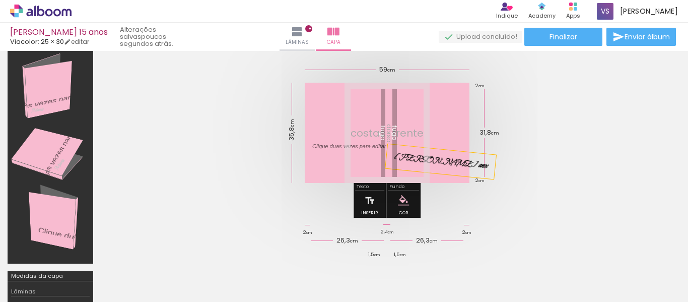
drag, startPoint x: 443, startPoint y: 138, endPoint x: 578, endPoint y: 147, distance: 135.8
click at [578, 147] on quentale-cover at bounding box center [387, 133] width 492 height 100
click at [303, 37] on iron-icon at bounding box center [297, 32] width 12 height 12
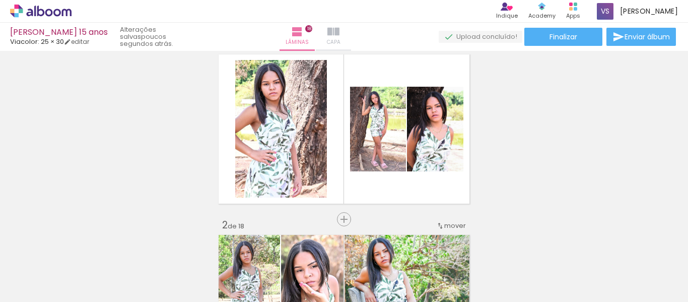
click at [340, 38] on span "Capa" at bounding box center [334, 42] width 14 height 9
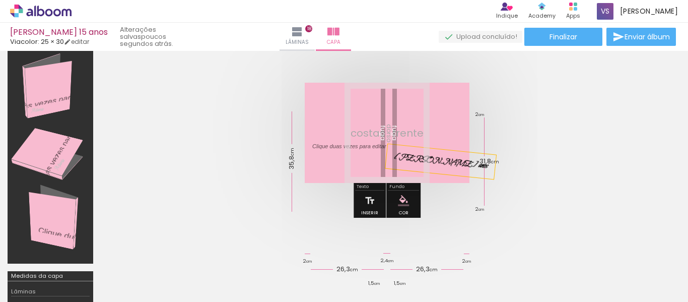
click at [64, 155] on div at bounding box center [50, 151] width 79 height 217
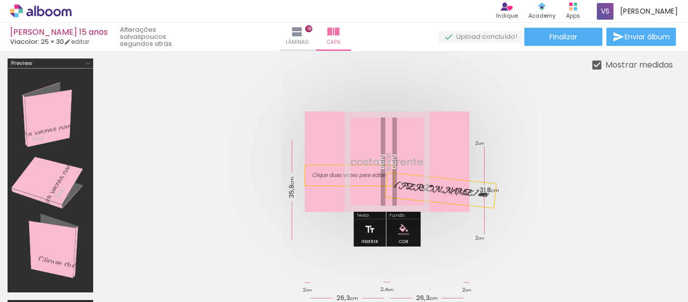
click at [355, 173] on p at bounding box center [356, 175] width 89 height 8
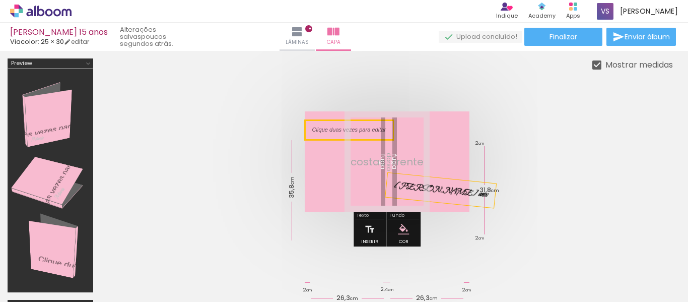
drag, startPoint x: 355, startPoint y: 173, endPoint x: 348, endPoint y: 128, distance: 45.9
click at [348, 128] on quentale-selection at bounding box center [349, 130] width 89 height 20
drag, startPoint x: 347, startPoint y: 128, endPoint x: 335, endPoint y: 130, distance: 12.3
click at [335, 130] on quentale-selection at bounding box center [349, 130] width 89 height 20
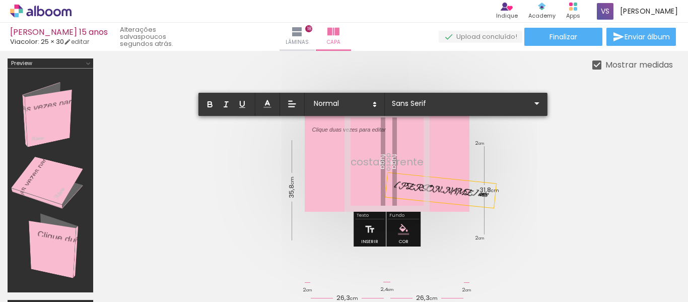
click at [335, 130] on div at bounding box center [349, 130] width 74 height 8
click at [340, 130] on div at bounding box center [349, 130] width 74 height 8
click at [354, 130] on div at bounding box center [349, 130] width 74 height 8
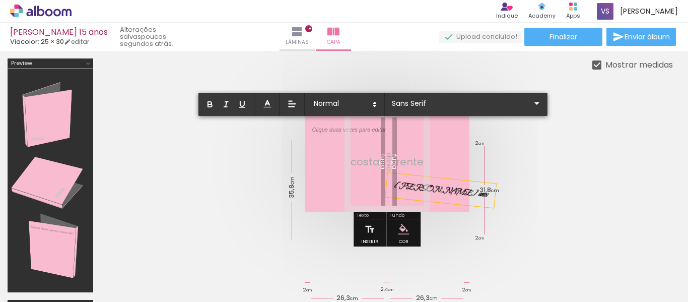
type input "JPG"
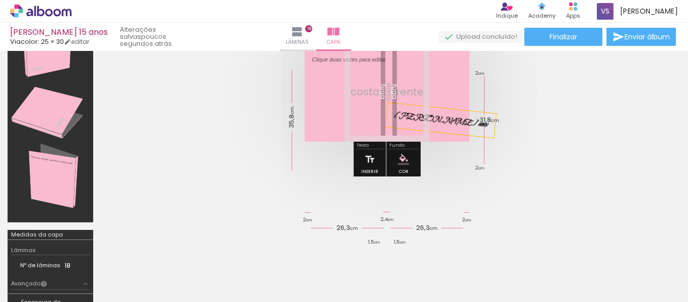
scroll to position [230, 0]
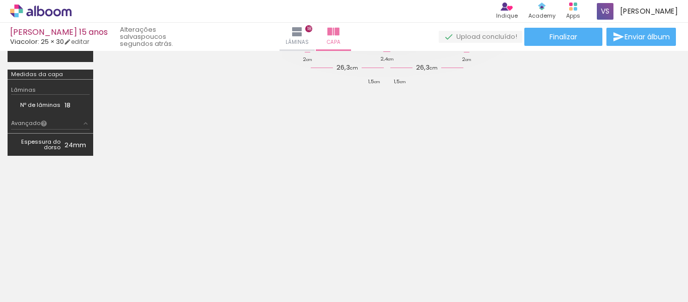
click at [85, 123] on iron-icon at bounding box center [86, 123] width 8 height 8
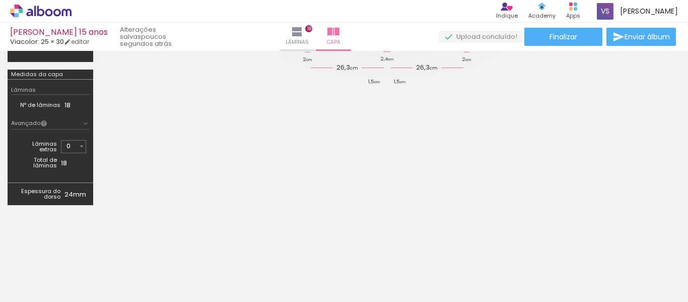
click at [64, 190] on td "Espessura do dorso" at bounding box center [37, 193] width 53 height 15
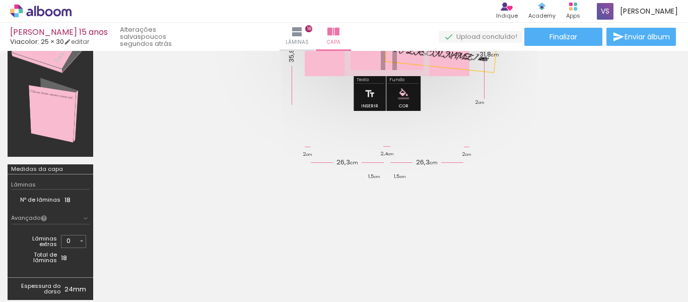
scroll to position [129, 0]
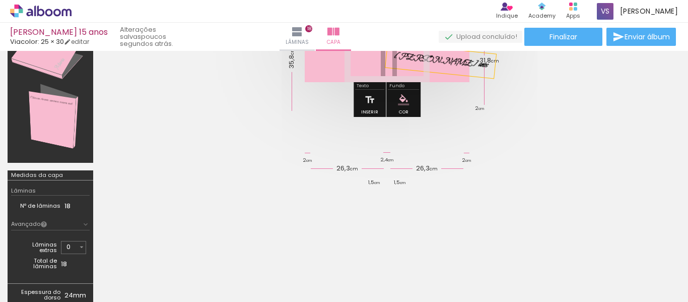
click at [40, 188] on div "Lâminas" at bounding box center [50, 190] width 79 height 9
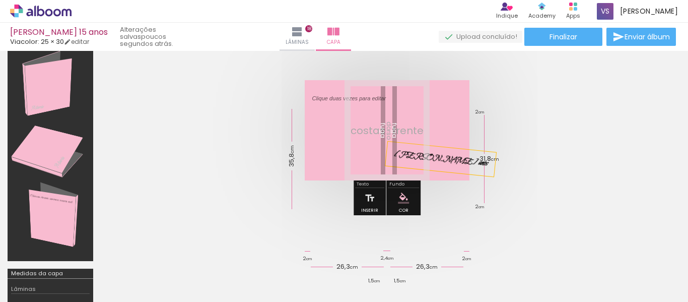
scroll to position [0, 0]
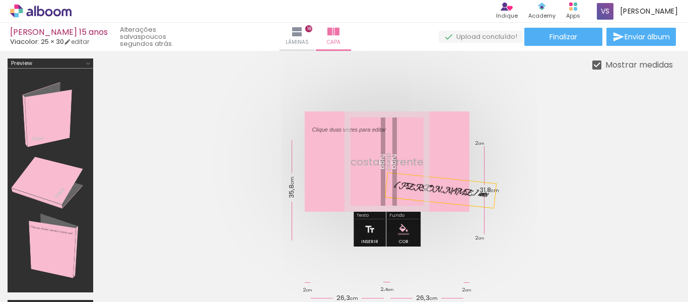
click at [52, 119] on div at bounding box center [50, 180] width 79 height 217
click at [87, 63] on iron-icon at bounding box center [88, 63] width 8 height 8
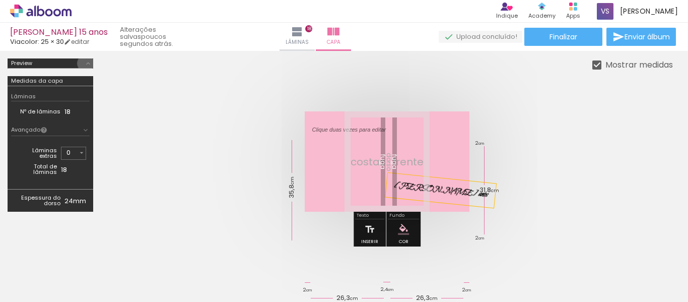
click at [87, 63] on iron-icon at bounding box center [88, 63] width 8 height 8
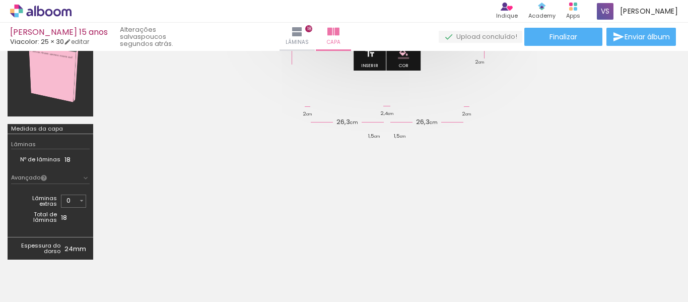
scroll to position [201, 0]
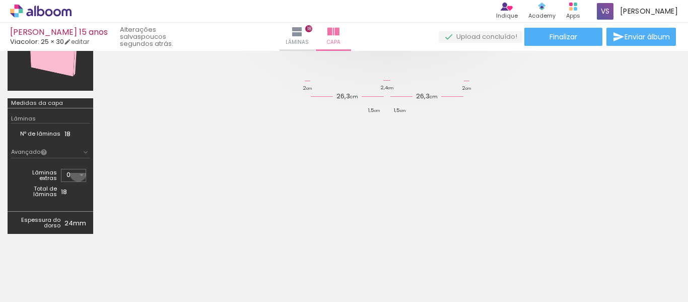
click at [78, 173] on iron-icon at bounding box center [82, 175] width 8 height 8
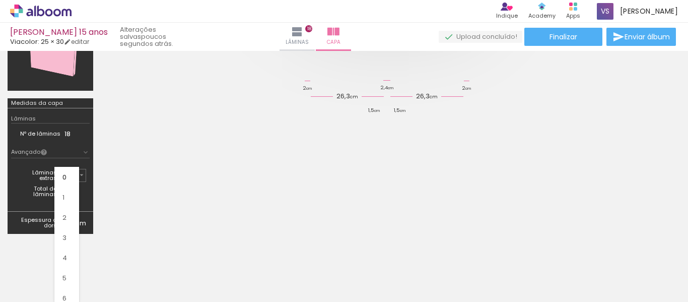
click at [130, 189] on quentale-cover-editor at bounding box center [387, 49] width 572 height 384
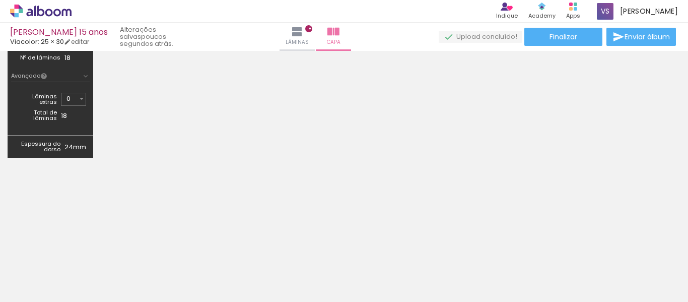
scroll to position [280, 0]
click at [65, 145] on td "24mm" at bounding box center [76, 144] width 25 height 15
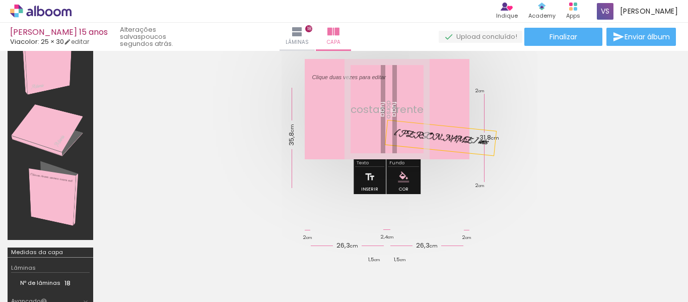
scroll to position [28, 0]
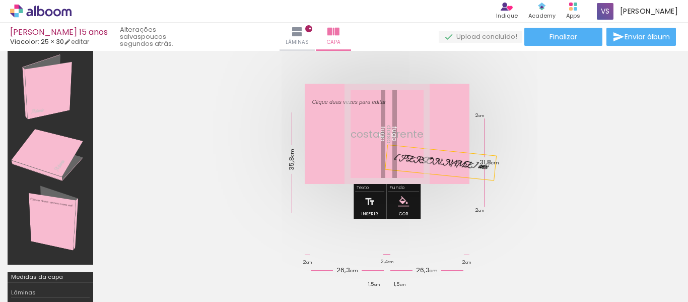
drag, startPoint x: 376, startPoint y: 188, endPoint x: 218, endPoint y: 158, distance: 161.1
click at [213, 159] on quentale-cover-editor at bounding box center [387, 223] width 572 height 384
click at [303, 31] on iron-icon at bounding box center [297, 32] width 12 height 12
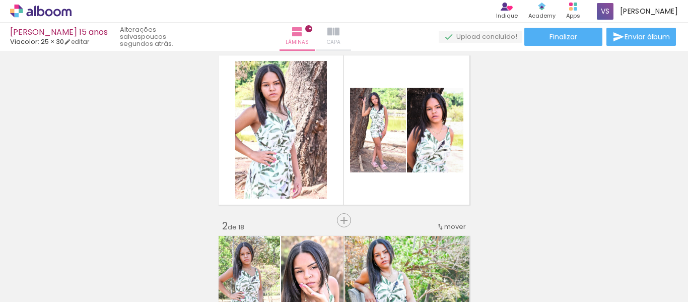
click at [340, 37] on paper-button "Capa" at bounding box center [333, 37] width 35 height 28
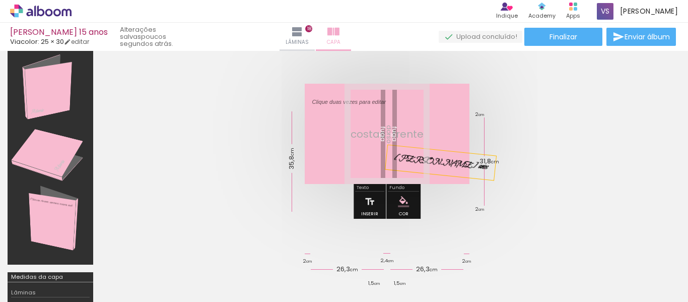
click at [339, 37] on iron-icon at bounding box center [333, 32] width 12 height 12
click at [554, 35] on span "Finalizar" at bounding box center [564, 36] width 28 height 7
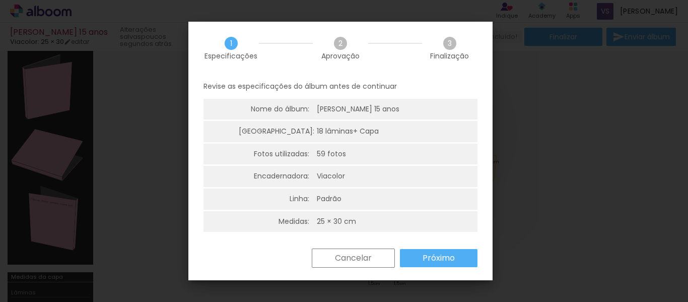
scroll to position [3, 0]
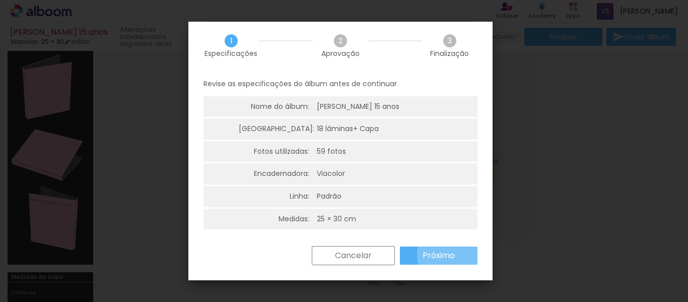
click at [0, 0] on slot "Próximo" at bounding box center [0, 0] width 0 height 0
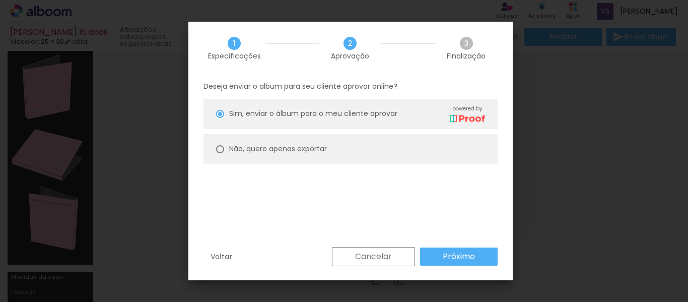
click at [300, 154] on div "Não, quero apenas exportar" at bounding box center [278, 149] width 98 height 11
type paper-radio-button "on"
click at [0, 0] on slot "Próximo" at bounding box center [0, 0] width 0 height 0
type input "Alta, 300 DPI"
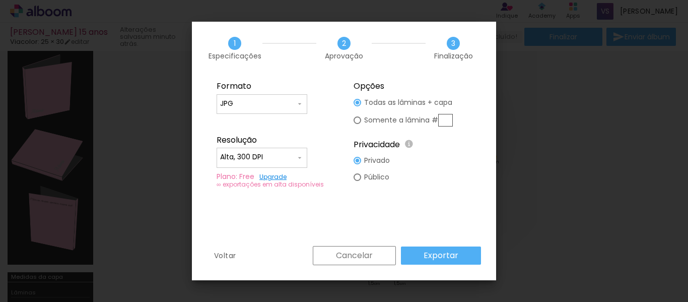
click at [360, 121] on div at bounding box center [358, 120] width 8 height 8
type paper-radio-button "on"
click at [298, 104] on iron-icon at bounding box center [300, 104] width 8 height 8
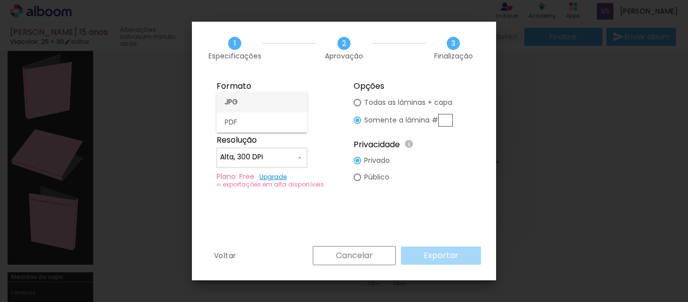
click at [288, 102] on paper-item "JPG" at bounding box center [262, 102] width 91 height 20
click at [299, 159] on iron-icon at bounding box center [300, 158] width 8 height 8
click at [288, 155] on paper-item "Alta, 300 DPI" at bounding box center [262, 156] width 91 height 20
click at [270, 177] on link "Upgrade" at bounding box center [272, 176] width 27 height 9
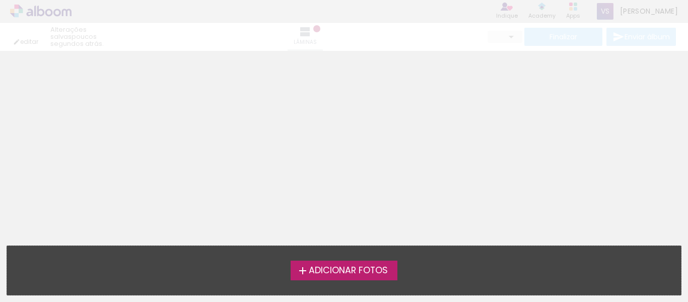
type input "JPG"
type input "Alta, 300 DPI"
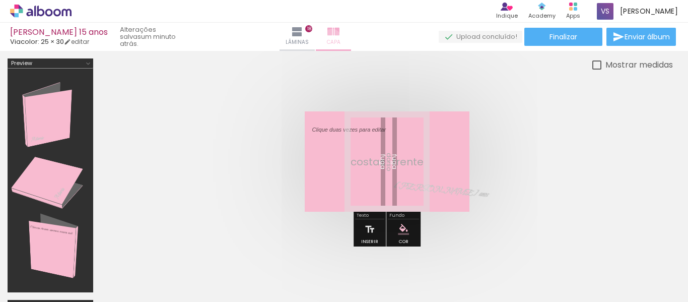
click at [340, 38] on span "Capa" at bounding box center [334, 42] width 14 height 9
drag, startPoint x: 359, startPoint y: 129, endPoint x: 426, endPoint y: 154, distance: 71.1
click at [0, 0] on album-spread at bounding box center [0, 0] width 0 height 0
drag, startPoint x: 356, startPoint y: 135, endPoint x: 361, endPoint y: 166, distance: 30.6
click at [0, 0] on album-spread at bounding box center [0, 0] width 0 height 0
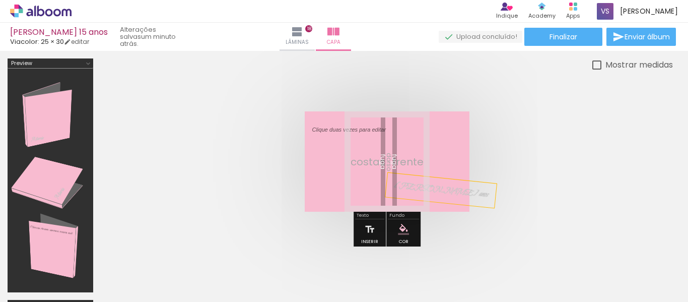
click at [417, 182] on div "Maria Eduarda XV anos" at bounding box center [440, 190] width 111 height 35
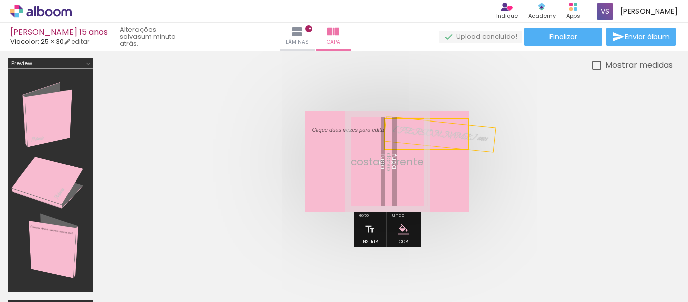
drag, startPoint x: 434, startPoint y: 186, endPoint x: 429, endPoint y: 131, distance: 55.6
click at [0, 0] on quentale-selection at bounding box center [0, 0] width 0 height 0
drag, startPoint x: 429, startPoint y: 131, endPoint x: 414, endPoint y: 132, distance: 15.1
click at [0, 0] on quentale-selection at bounding box center [0, 0] width 0 height 0
type input "Bilbo Swash Caps"
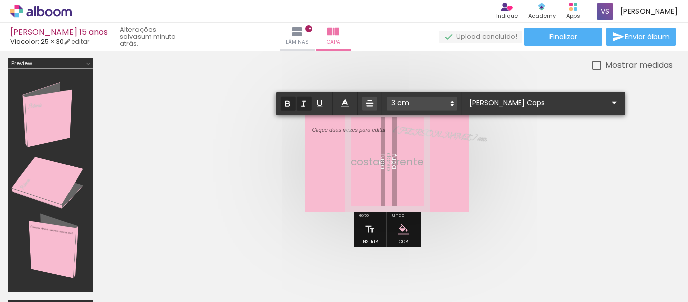
click at [414, 132] on em "Maria Eduarda XV anos" at bounding box center [439, 134] width 95 height 20
click at [354, 132] on p at bounding box center [356, 130] width 89 height 8
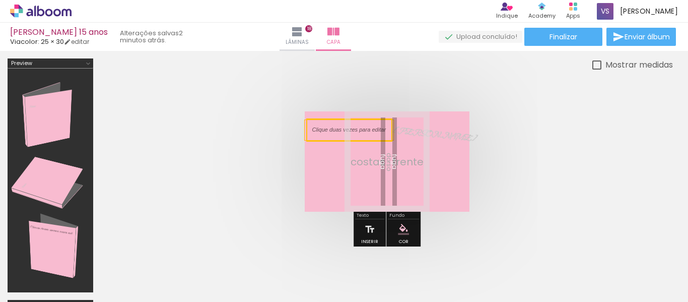
click at [0, 0] on quentale-selection at bounding box center [0, 0] width 0 height 0
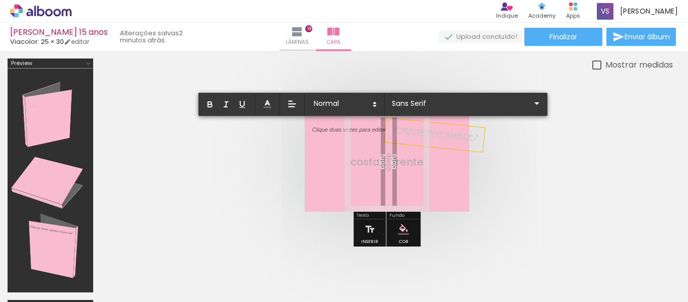
click at [404, 132] on em "Maria" at bounding box center [434, 134] width 84 height 19
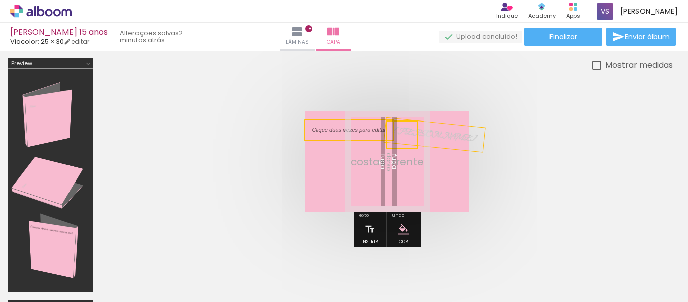
click at [0, 0] on quentale-selection at bounding box center [0, 0] width 0 height 0
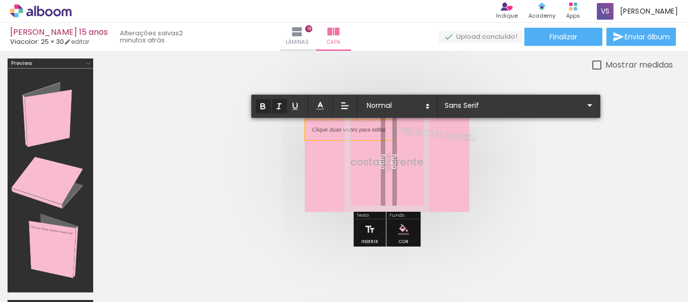
click at [411, 132] on em "Maria" at bounding box center [434, 134] width 84 height 19
drag, startPoint x: 408, startPoint y: 136, endPoint x: 470, endPoint y: 148, distance: 63.6
click at [0, 0] on quentale-cover at bounding box center [0, 0] width 0 height 0
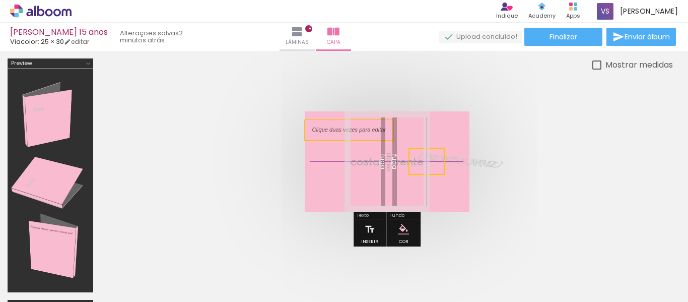
drag, startPoint x: 400, startPoint y: 135, endPoint x: 442, endPoint y: 145, distance: 42.9
click at [0, 0] on quentale-cover-editor at bounding box center [0, 0] width 0 height 0
click at [0, 0] on quentale-selection at bounding box center [0, 0] width 0 height 0
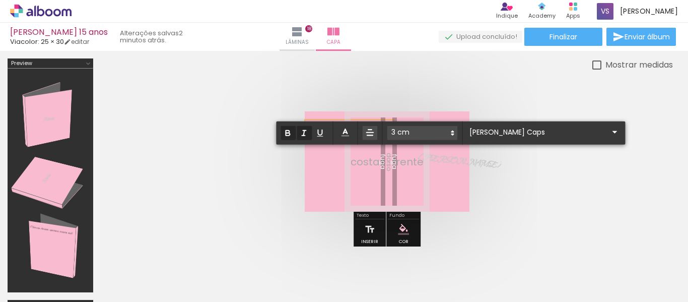
click at [435, 162] on em "Maria" at bounding box center [459, 161] width 84 height 19
type input "Sans Serif"
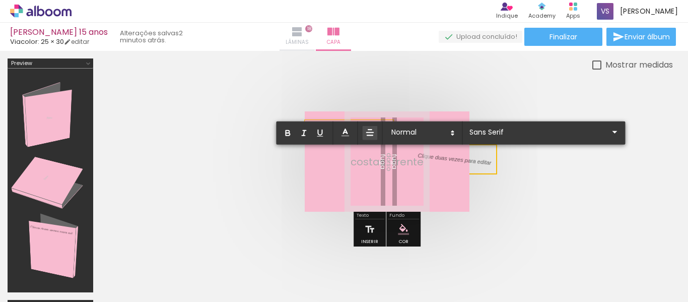
drag, startPoint x: 472, startPoint y: 160, endPoint x: 318, endPoint y: 37, distance: 197.1
click at [309, 38] on span "Lâminas" at bounding box center [297, 42] width 23 height 9
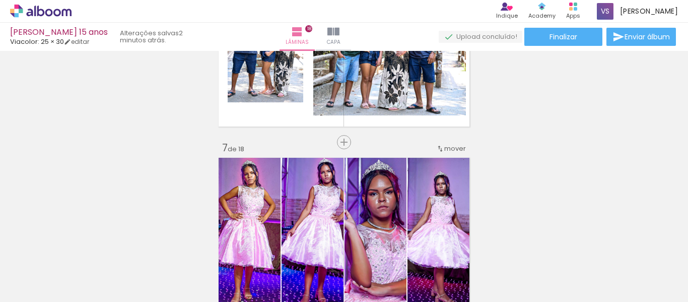
scroll to position [655, 0]
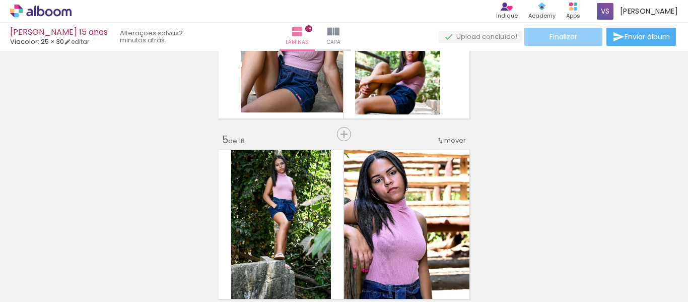
click at [574, 40] on span "Finalizar" at bounding box center [564, 36] width 28 height 7
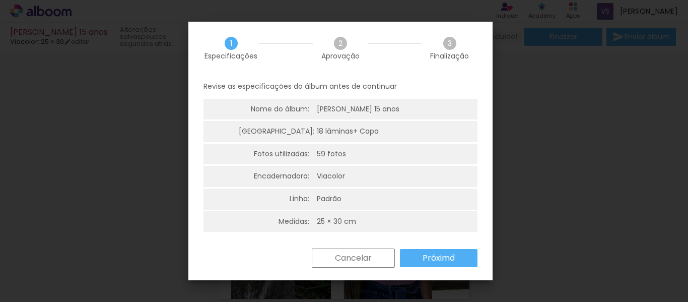
click at [0, 0] on slot "Próximo" at bounding box center [0, 0] width 0 height 0
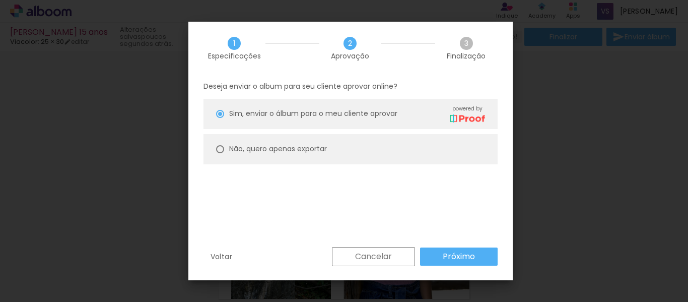
click at [0, 0] on div "Não, quero apenas exportar" at bounding box center [0, 0] width 0 height 0
type paper-radio-button "on"
type input "Alta, 300 DPI"
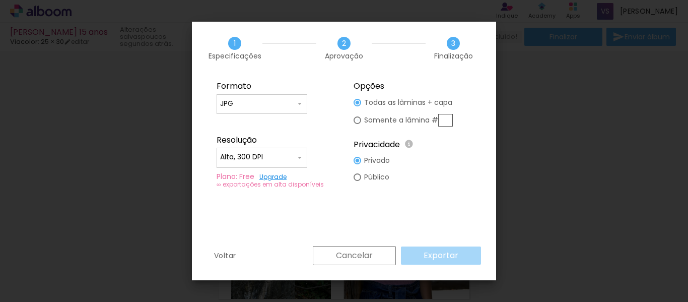
click at [0, 0] on div at bounding box center [0, 0] width 0 height 0
type paper-radio-button "on"
click at [0, 0] on input "JPG" at bounding box center [0, 0] width 0 height 0
click at [0, 0] on paper-item "JPG" at bounding box center [0, 0] width 0 height 0
click at [0, 0] on input "text" at bounding box center [0, 0] width 0 height 0
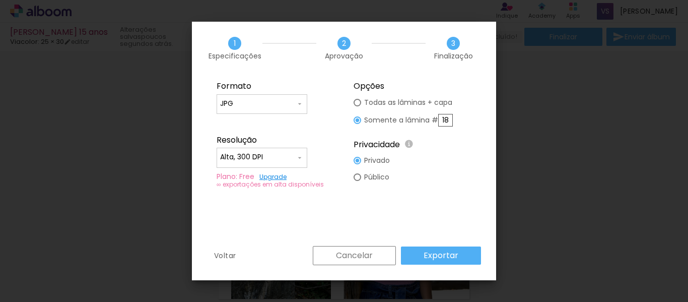
type input "18"
click at [0, 0] on div at bounding box center [0, 0] width 0 height 0
type paper-radio-button "on"
click at [0, 0] on input "18" at bounding box center [0, 0] width 0 height 0
drag, startPoint x: 449, startPoint y: 117, endPoint x: 435, endPoint y: 122, distance: 15.6
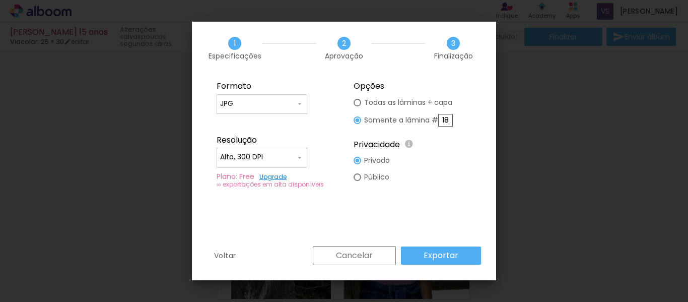
click at [0, 0] on slot "Somente a lâmina # 18" at bounding box center [0, 0] width 0 height 0
click at [0, 0] on div at bounding box center [0, 0] width 0 height 0
type paper-radio-button "on"
click at [0, 0] on div at bounding box center [0, 0] width 0 height 0
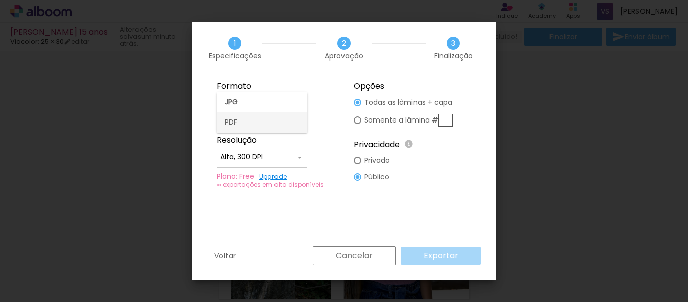
click at [0, 0] on paper-item "PDF" at bounding box center [0, 0] width 0 height 0
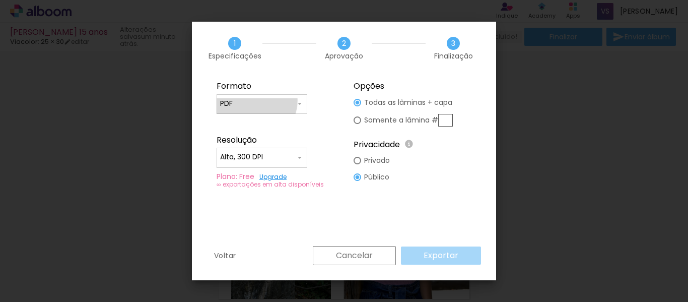
click at [0, 0] on input "PDF" at bounding box center [0, 0] width 0 height 0
click at [0, 0] on paper-item "JPG" at bounding box center [0, 0] width 0 height 0
type input "JPG"
click at [0, 0] on iron-icon at bounding box center [0, 0] width 0 height 0
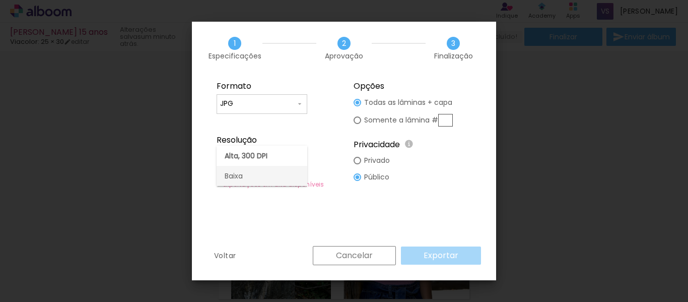
click at [0, 0] on paper-item "Baixa" at bounding box center [0, 0] width 0 height 0
click at [0, 0] on input "Baixa" at bounding box center [0, 0] width 0 height 0
click at [0, 0] on slot "Alta, 300 DPI" at bounding box center [0, 0] width 0 height 0
click at [0, 0] on div "Cancelar Exportar" at bounding box center [0, 0] width 0 height 0
click at [0, 0] on slot "Somente a lâmina #" at bounding box center [0, 0] width 0 height 0
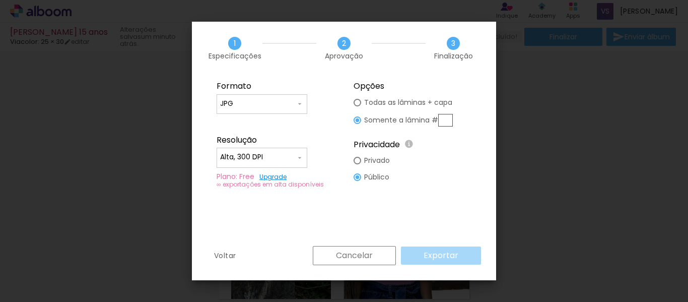
click at [0, 0] on div at bounding box center [0, 0] width 0 height 0
click at [0, 0] on slot "Cancelar" at bounding box center [0, 0] width 0 height 0
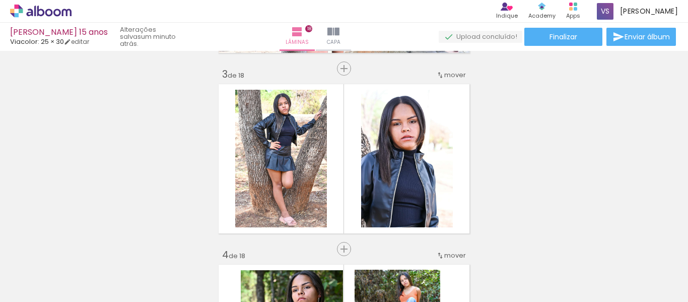
scroll to position [353, 0]
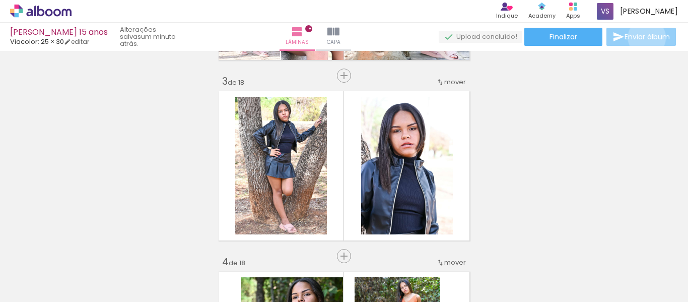
click at [644, 38] on span "Enviar álbum" at bounding box center [647, 36] width 45 height 7
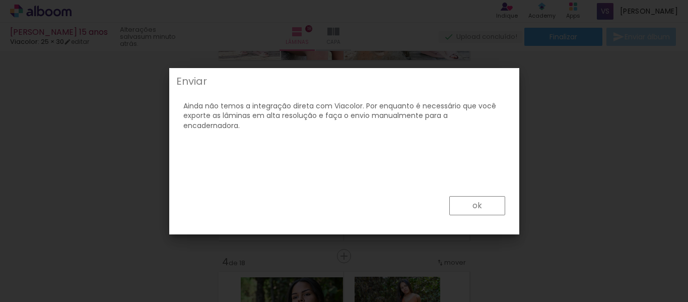
click at [0, 0] on paper-button "ok" at bounding box center [0, 0] width 0 height 0
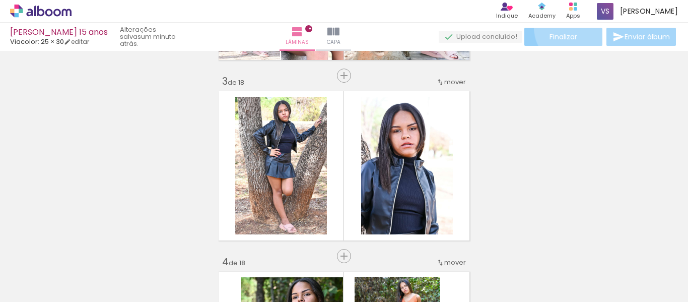
click at [567, 29] on paper-button "Finalizar" at bounding box center [563, 37] width 78 height 18
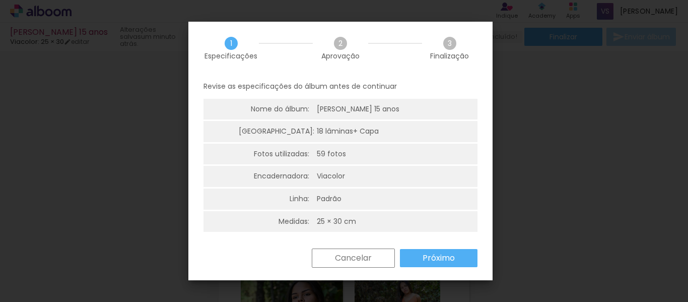
scroll to position [3, 0]
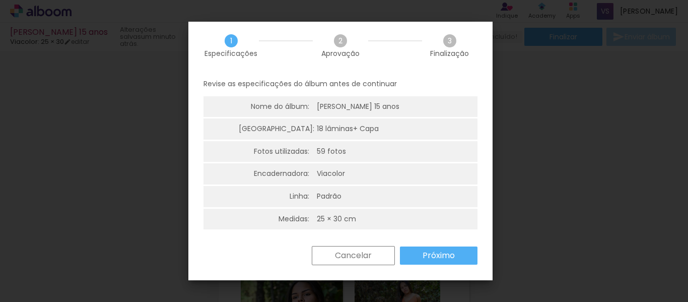
click at [0, 0] on slot "Próximo" at bounding box center [0, 0] width 0 height 0
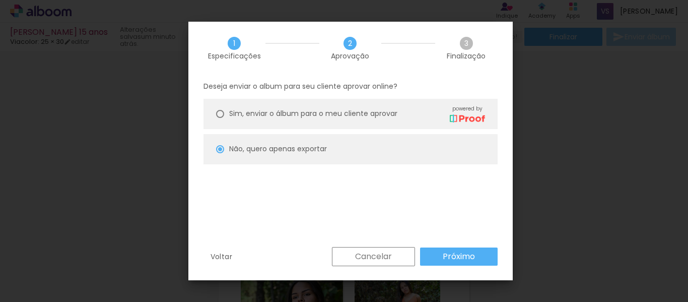
click at [0, 0] on paper-button "Próximo" at bounding box center [0, 0] width 0 height 0
type input "Alta, 300 DPI"
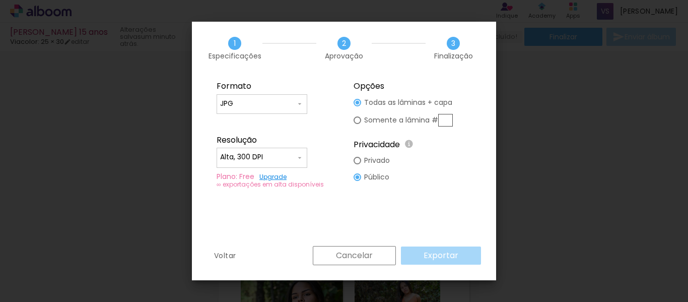
click at [0, 0] on div at bounding box center [0, 0] width 0 height 0
click at [0, 0] on slot "Cancelar" at bounding box center [0, 0] width 0 height 0
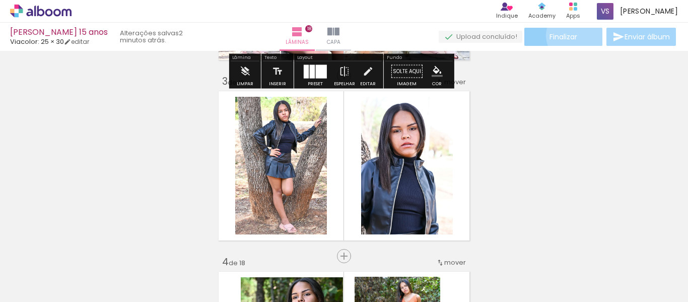
click at [571, 35] on span "Finalizar" at bounding box center [564, 36] width 28 height 7
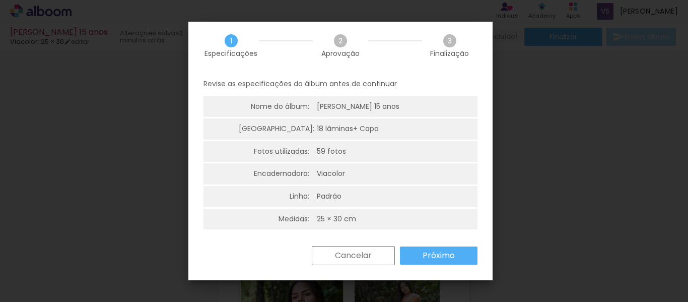
click at [0, 0] on slot "Próximo" at bounding box center [0, 0] width 0 height 0
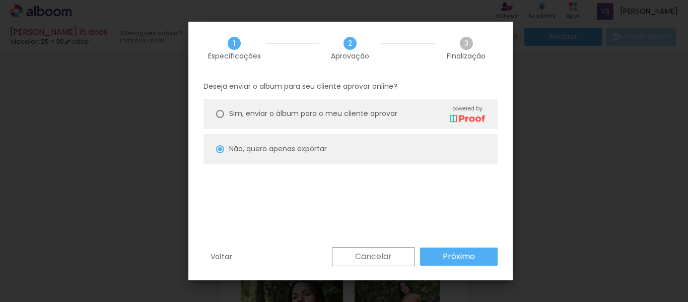
click at [0, 0] on span "Sim, enviar o álbum para o meu cliente aprovar" at bounding box center [0, 0] width 0 height 0
type paper-radio-button "on"
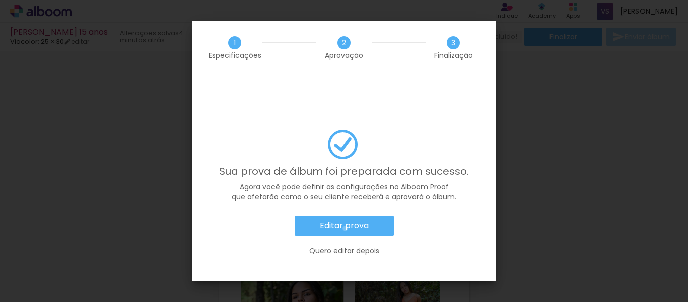
click at [0, 0] on slot "Editar prova" at bounding box center [0, 0] width 0 height 0
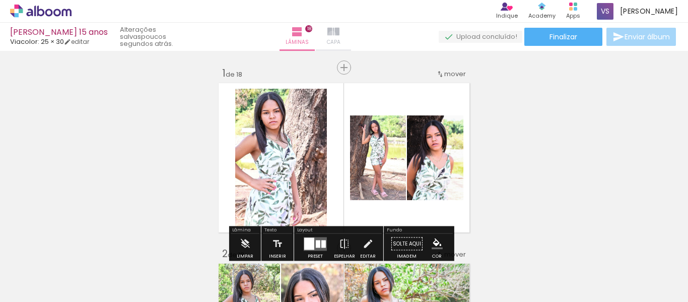
click at [339, 35] on iron-icon at bounding box center [333, 32] width 12 height 12
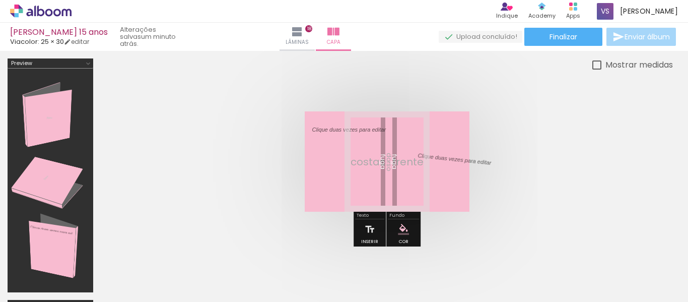
click at [384, 160] on quentale-layouter at bounding box center [387, 161] width 165 height 100
drag, startPoint x: 424, startPoint y: 164, endPoint x: 420, endPoint y: 200, distance: 36.5
click at [420, 200] on quentale-layouter at bounding box center [387, 161] width 165 height 100
click at [601, 63] on div "Mostrar medidas" at bounding box center [637, 64] width 72 height 13
type paper-checkbox "on"
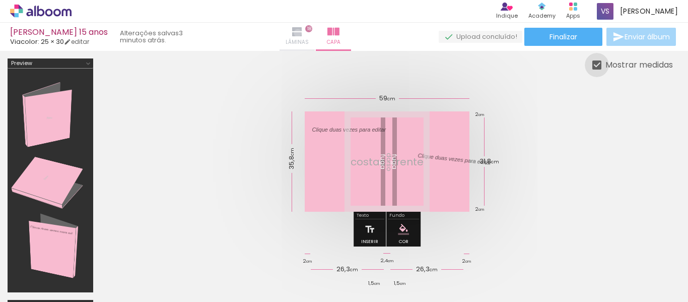
click at [303, 33] on iron-icon at bounding box center [297, 32] width 12 height 12
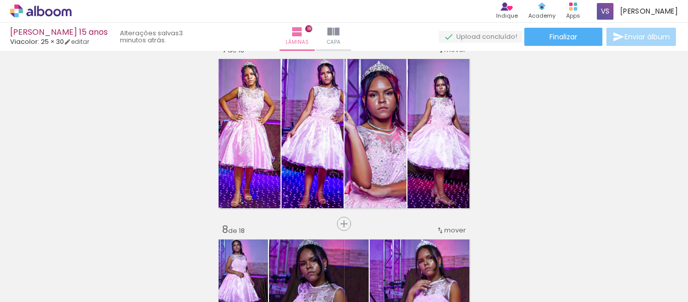
scroll to position [1108, 0]
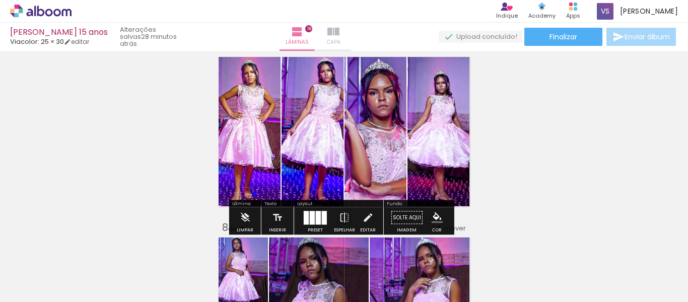
click at [339, 36] on iron-icon at bounding box center [333, 32] width 12 height 12
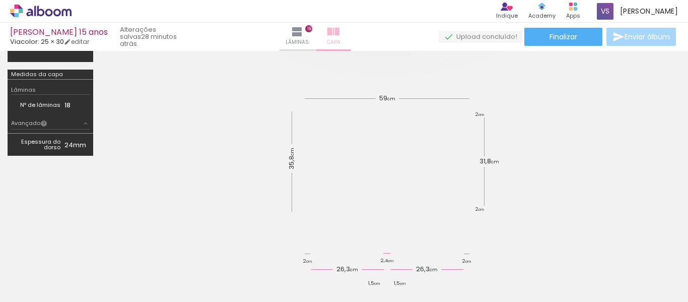
scroll to position [230, 0]
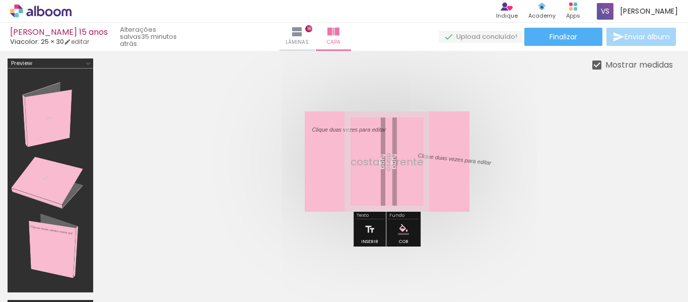
click at [400, 162] on quentale-layouter at bounding box center [387, 161] width 165 height 100
drag, startPoint x: 406, startPoint y: 157, endPoint x: 353, endPoint y: 174, distance: 56.1
click at [353, 174] on quentale-layouter at bounding box center [387, 161] width 165 height 100
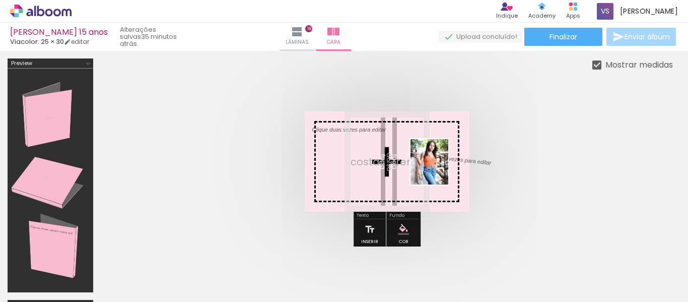
drag, startPoint x: 562, startPoint y: 274, endPoint x: 441, endPoint y: 169, distance: 160.3
click at [441, 169] on quentale-workspace at bounding box center [344, 151] width 688 height 302
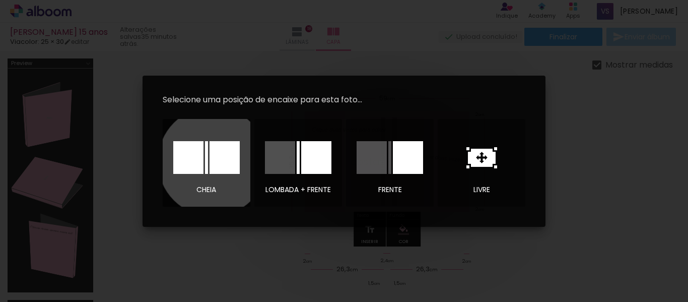
click at [213, 161] on div at bounding box center [225, 157] width 30 height 33
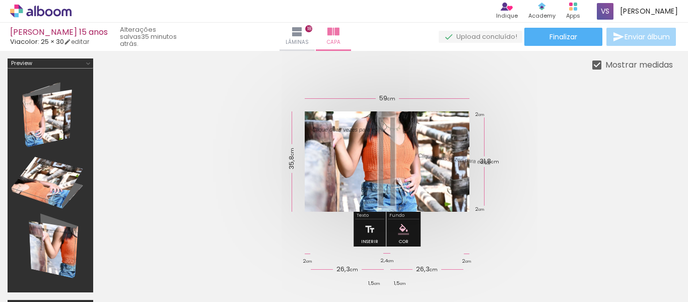
drag, startPoint x: 419, startPoint y: 155, endPoint x: 420, endPoint y: 175, distance: 19.6
click at [420, 175] on album-spread at bounding box center [387, 161] width 165 height 100
click at [442, 161] on p at bounding box center [461, 160] width 89 height 17
drag, startPoint x: 442, startPoint y: 161, endPoint x: 409, endPoint y: 156, distance: 32.6
click at [409, 156] on album-spread at bounding box center [387, 161] width 165 height 100
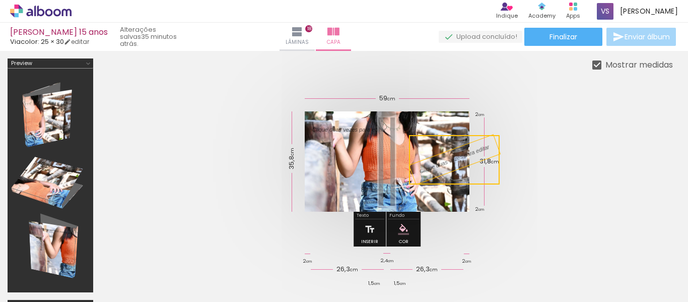
drag, startPoint x: 413, startPoint y: 185, endPoint x: 427, endPoint y: 205, distance: 24.3
click at [427, 205] on quentale-layouter at bounding box center [387, 161] width 165 height 100
